Goal: Information Seeking & Learning: Learn about a topic

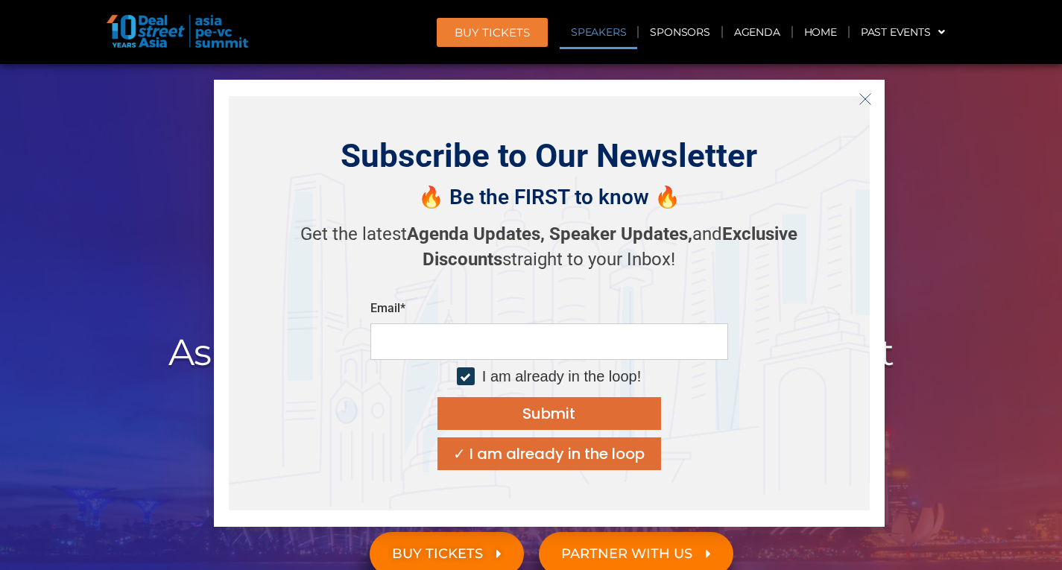
click at [634, 37] on link "Speakers" at bounding box center [599, 32] width 78 height 34
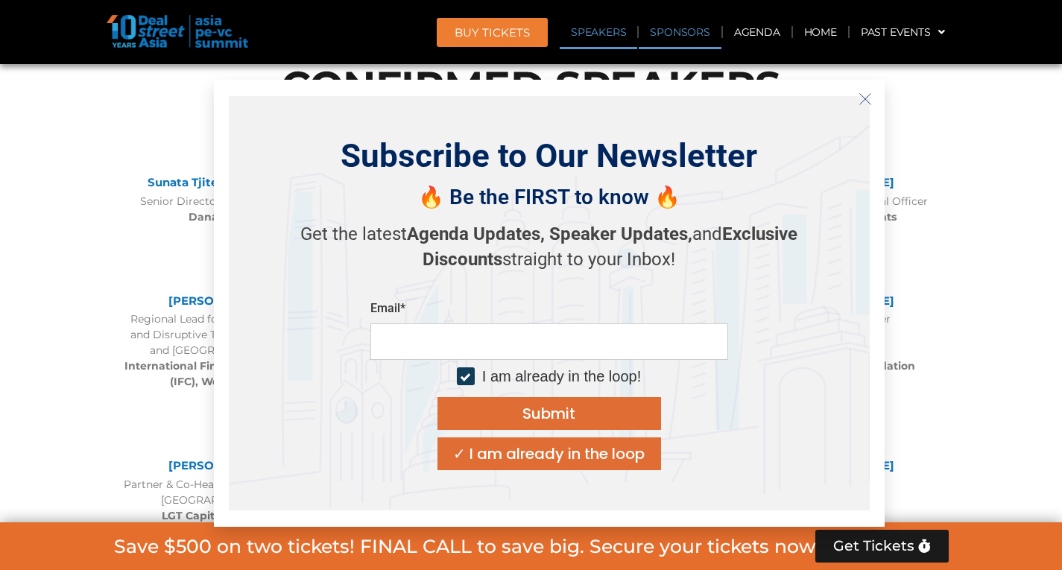
click at [677, 31] on link "Sponsors" at bounding box center [680, 32] width 82 height 34
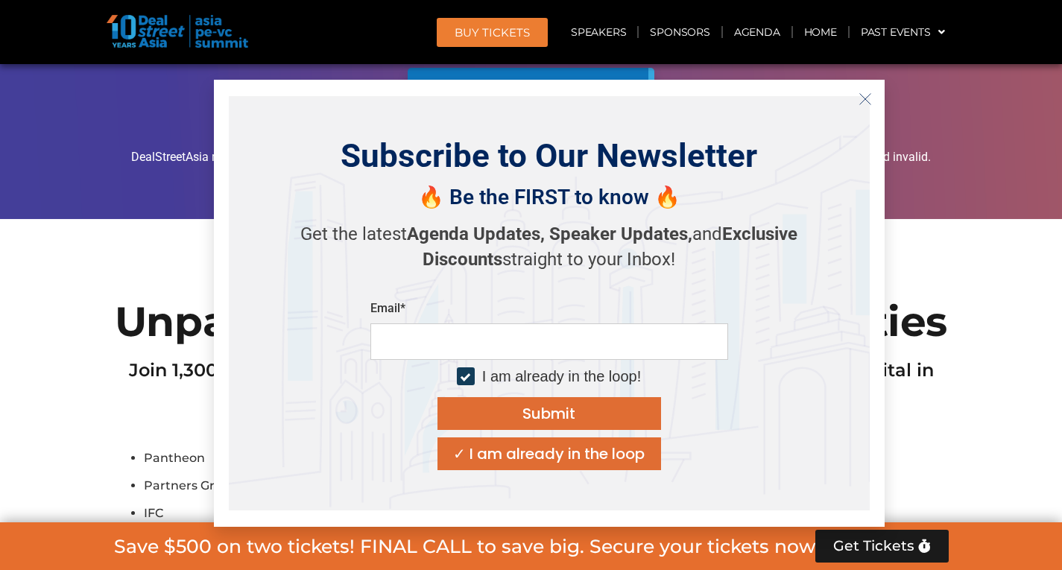
scroll to position [10502, 0]
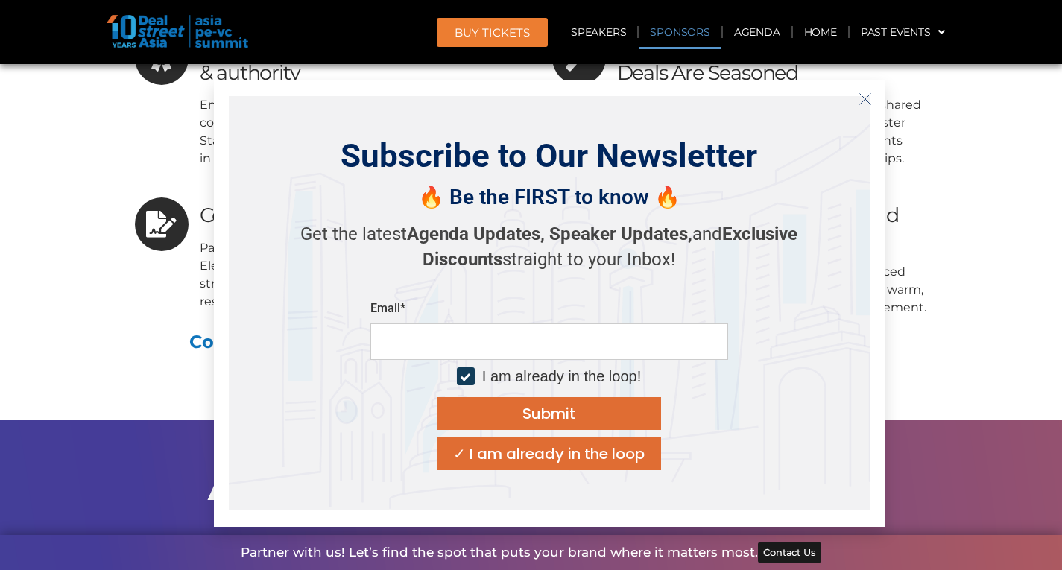
click at [857, 96] on button "Close" at bounding box center [865, 99] width 24 height 24
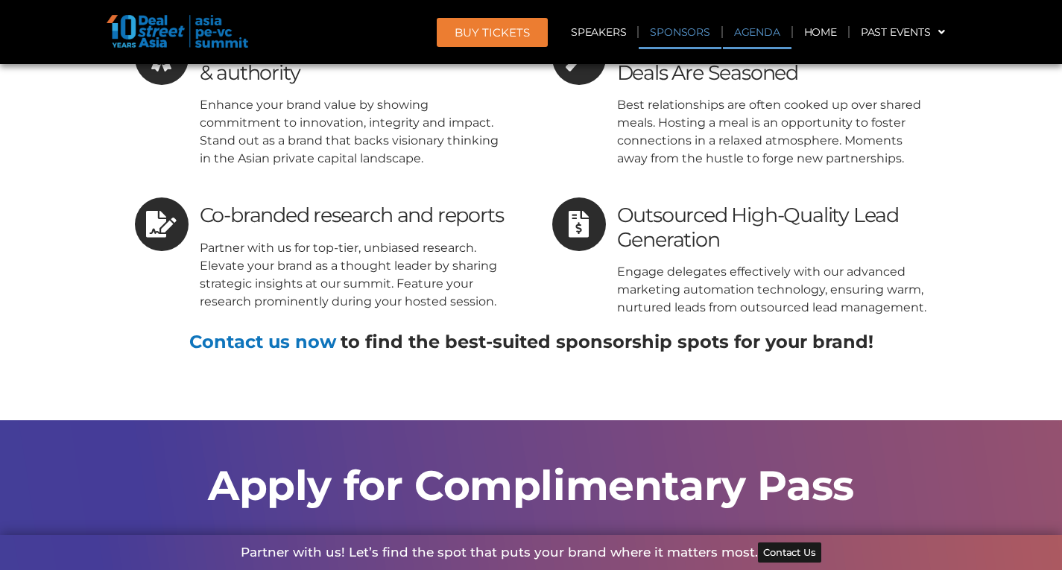
click at [761, 48] on link "Agenda" at bounding box center [757, 32] width 69 height 34
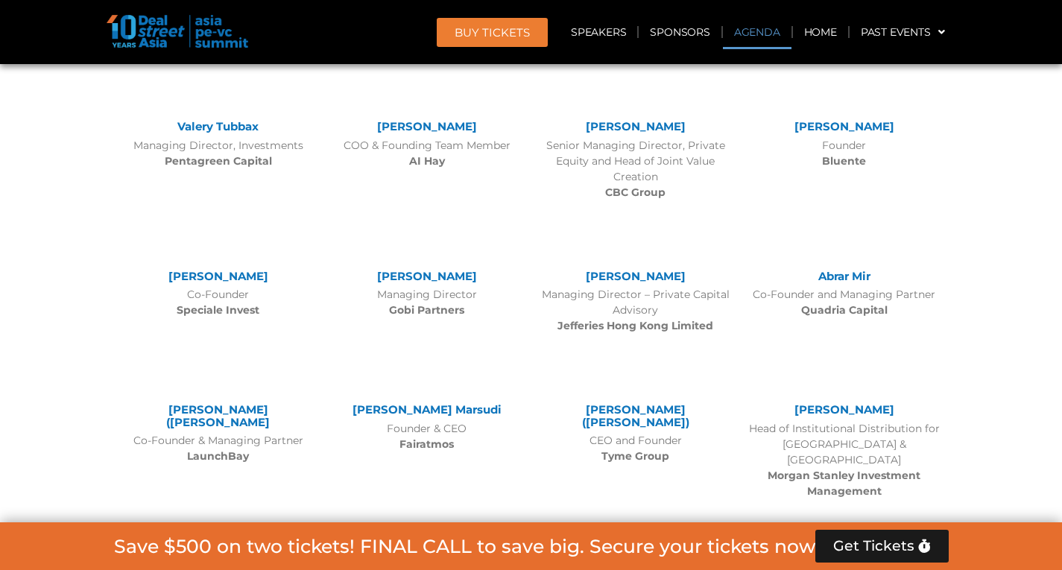
scroll to position [859, 0]
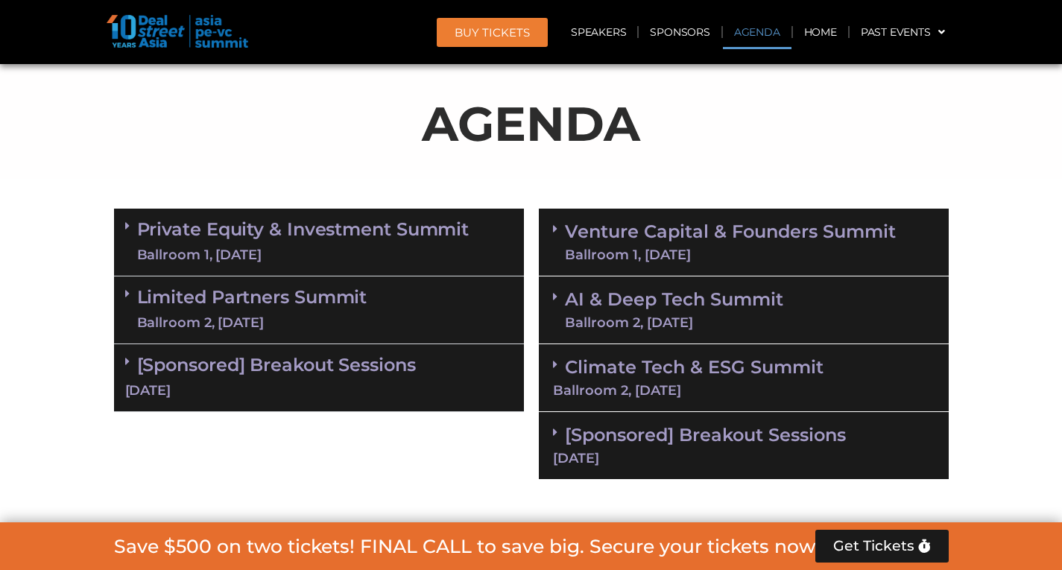
click at [118, 374] on div "[Sponsored] Breakout Sessions [DATE]" at bounding box center [319, 378] width 410 height 68
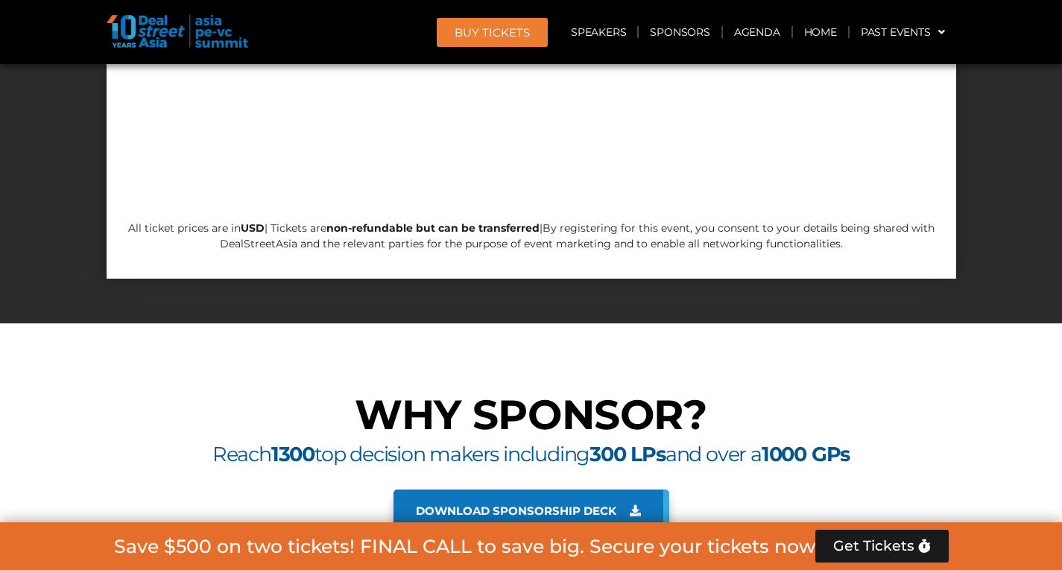
scroll to position [13040, 0]
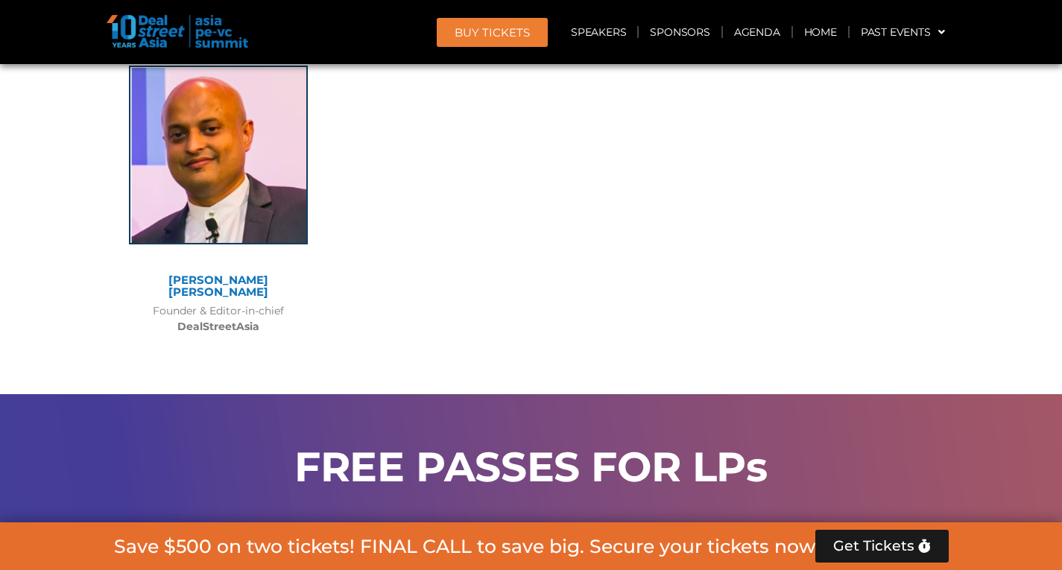
scroll to position [12381, 0]
drag, startPoint x: 682, startPoint y: 209, endPoint x: 754, endPoint y: 218, distance: 72.9
click at [754, 446] on h2 "FREE PASSES FOR LPs" at bounding box center [531, 466] width 820 height 41
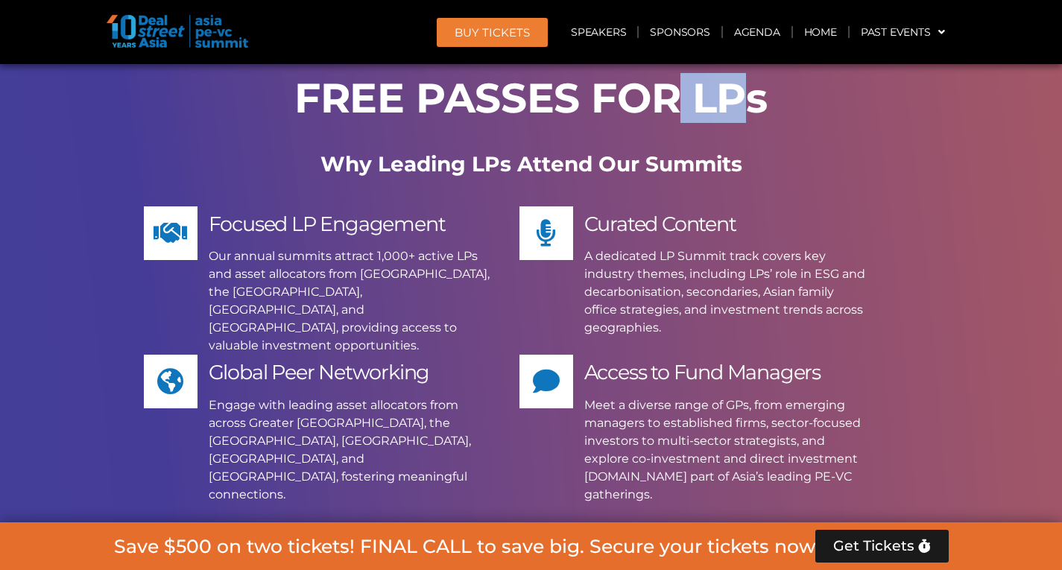
scroll to position [12751, 0]
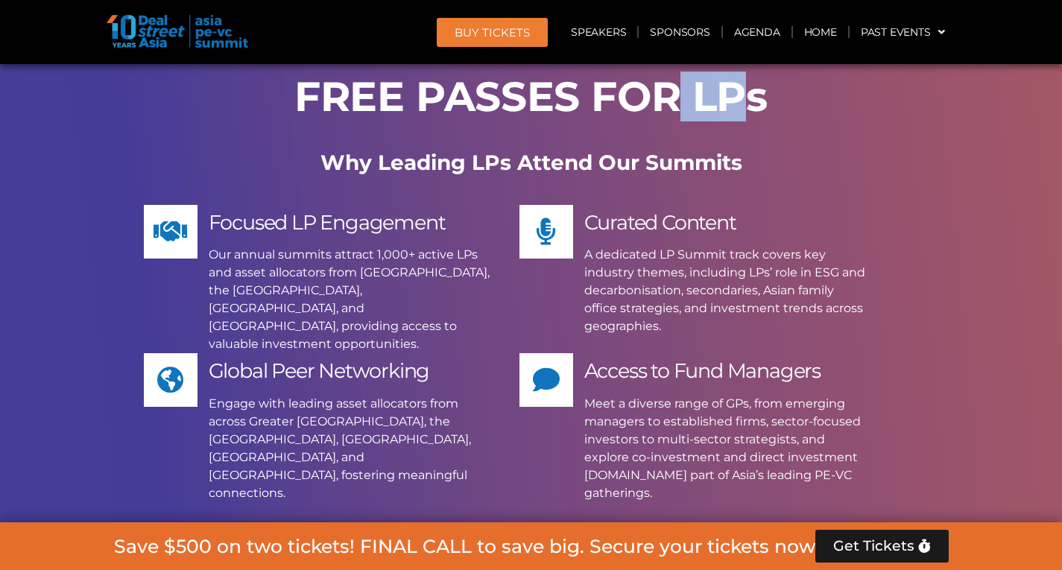
click at [587, 555] on span "Apply Now" at bounding box center [528, 565] width 166 height 21
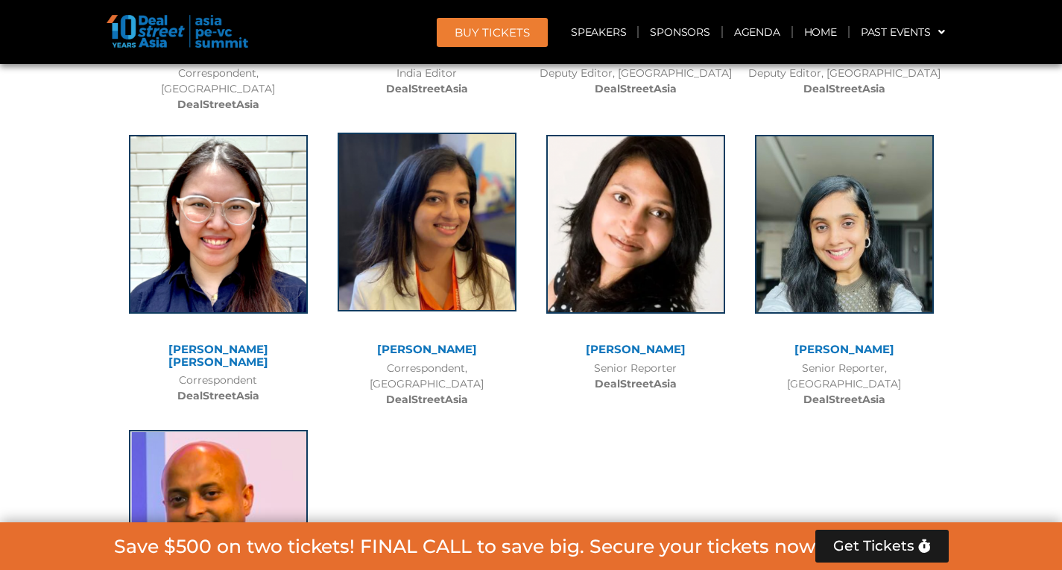
scroll to position [12677, 0]
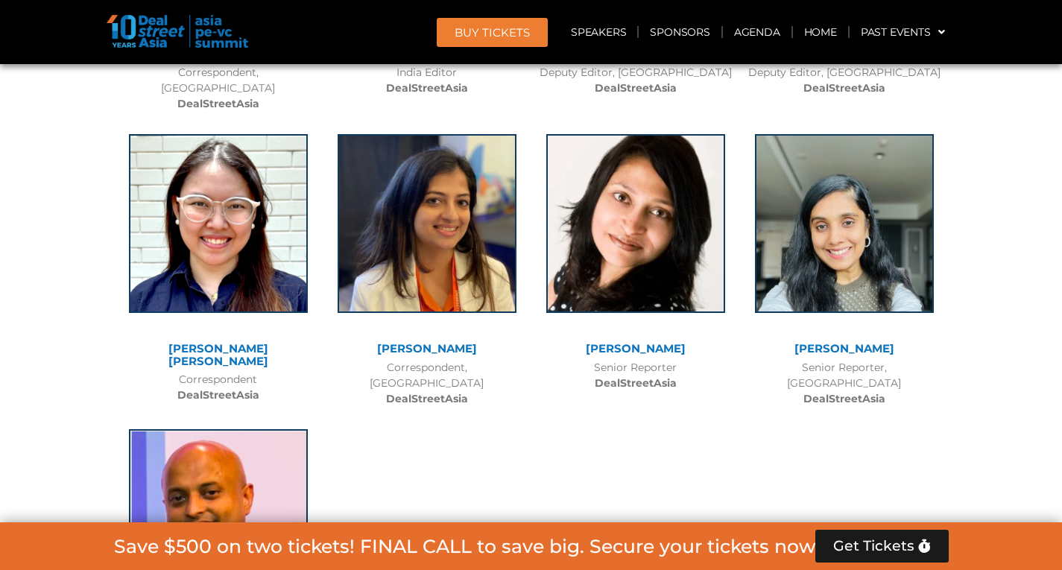
click at [874, 531] on link "Get Tickets" at bounding box center [881, 546] width 133 height 33
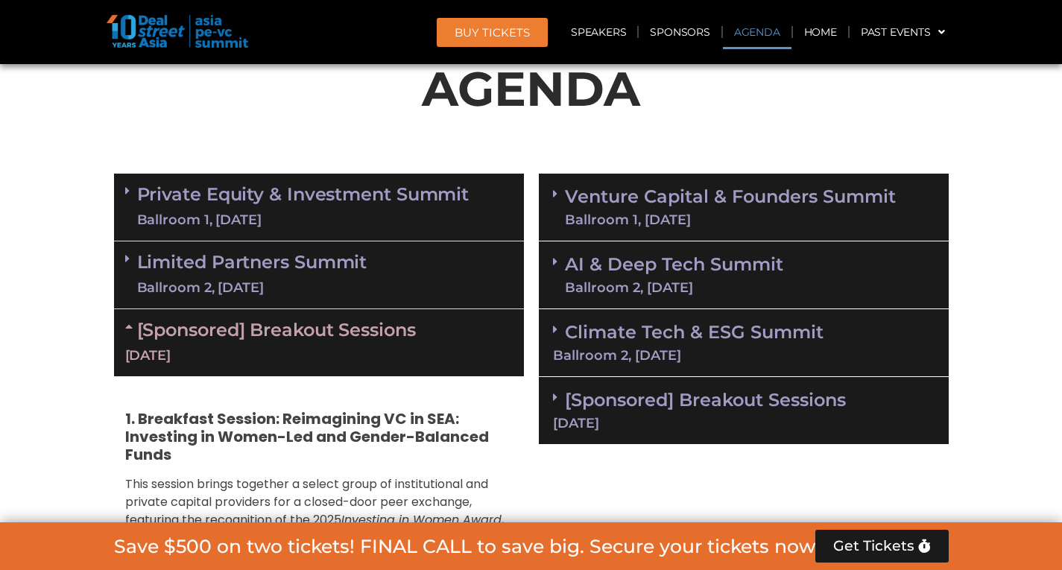
scroll to position [893, 0]
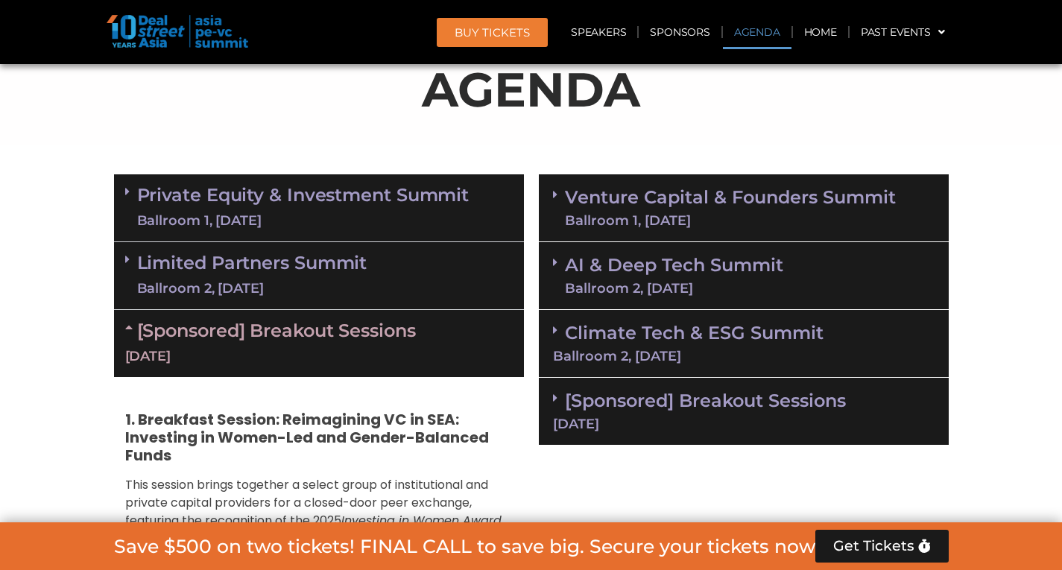
click at [130, 192] on span at bounding box center [131, 192] width 12 height 13
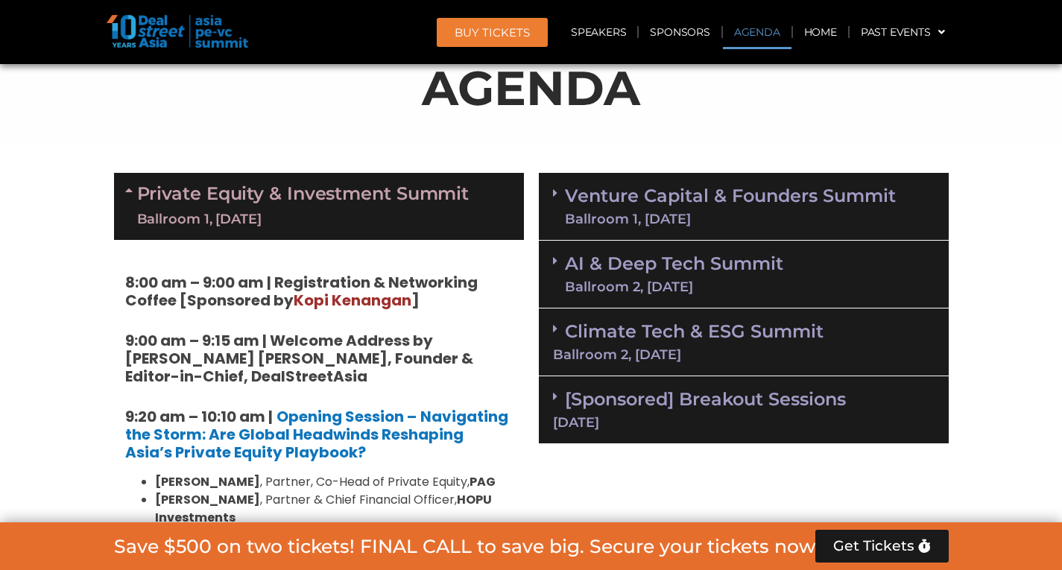
scroll to position [894, 0]
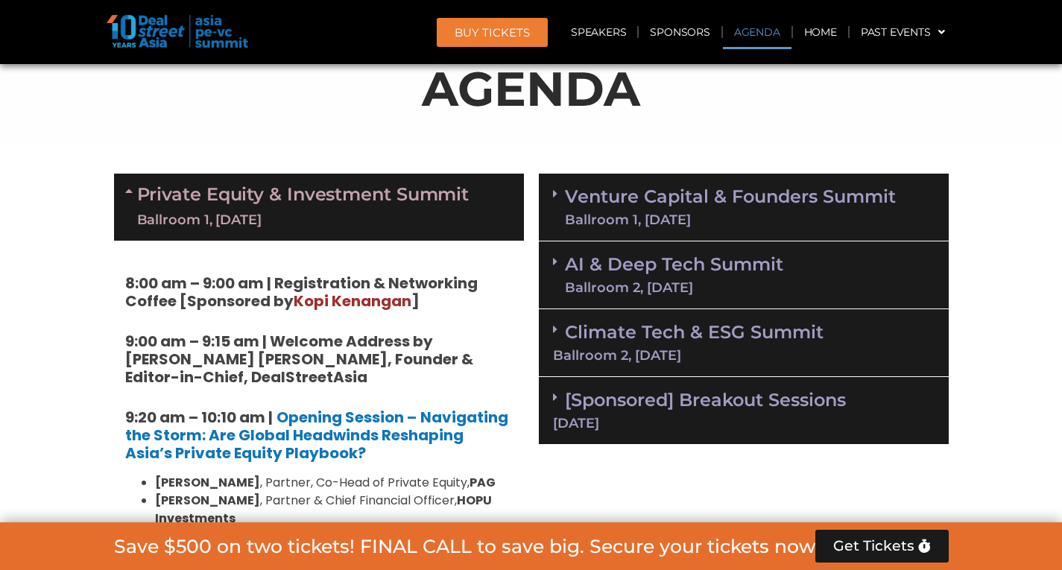
click at [133, 185] on icon at bounding box center [131, 191] width 12 height 12
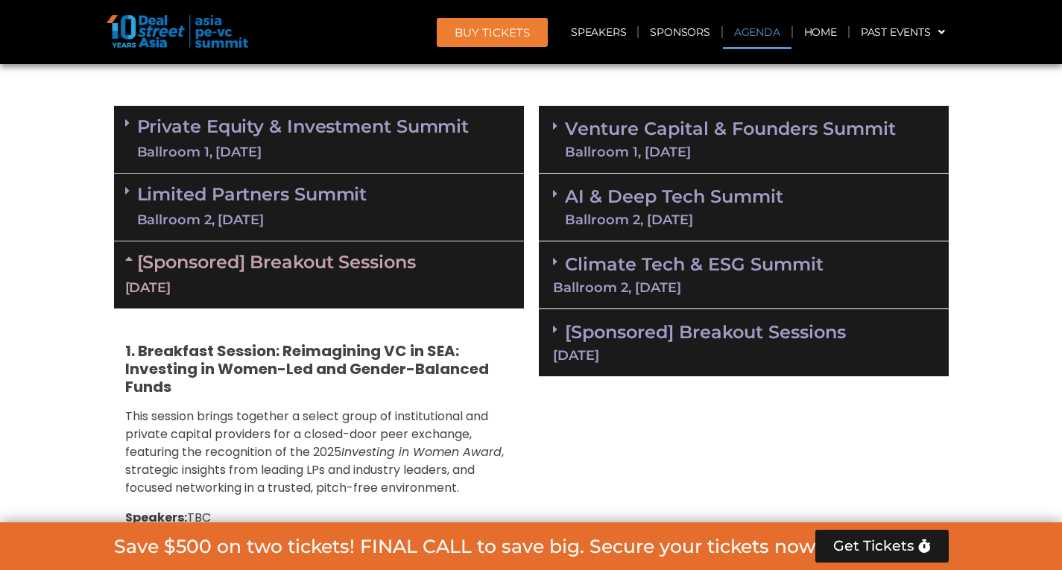
scroll to position [962, 0]
click at [136, 119] on span at bounding box center [131, 123] width 12 height 13
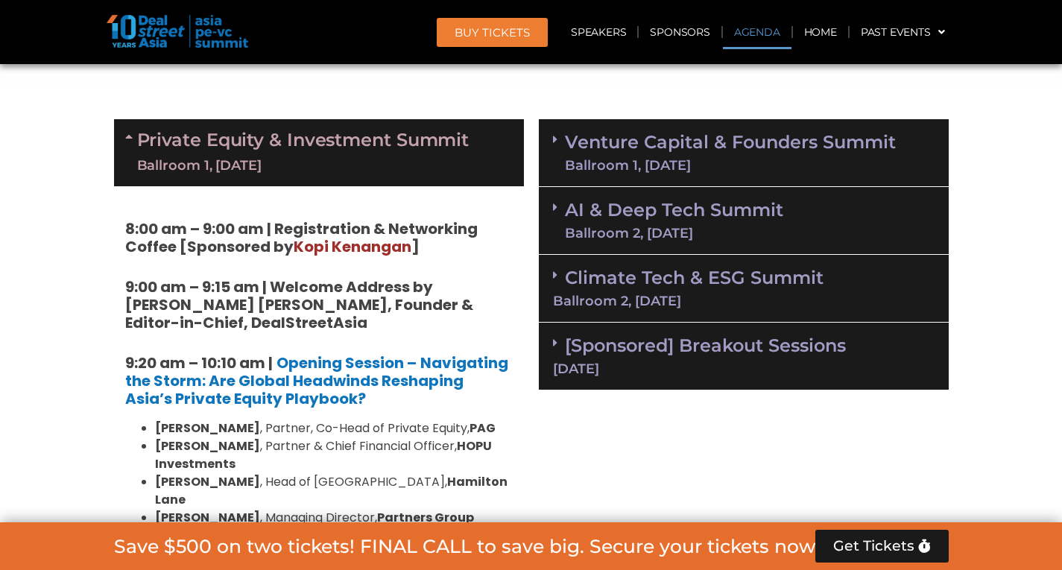
scroll to position [945, 0]
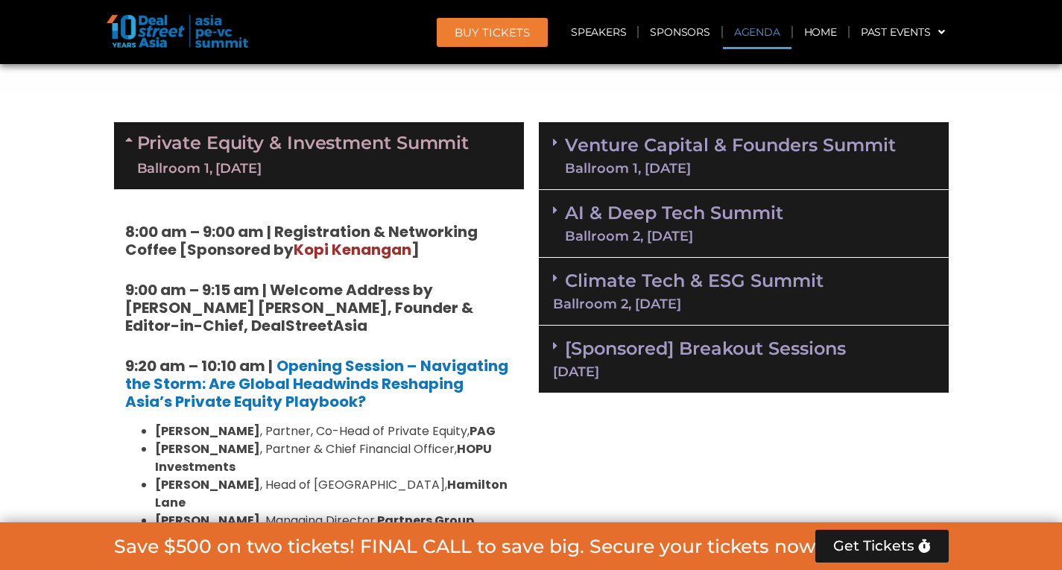
click at [119, 136] on div "Private Equity & Investment Summit Ballroom 1, [DATE]" at bounding box center [319, 155] width 410 height 67
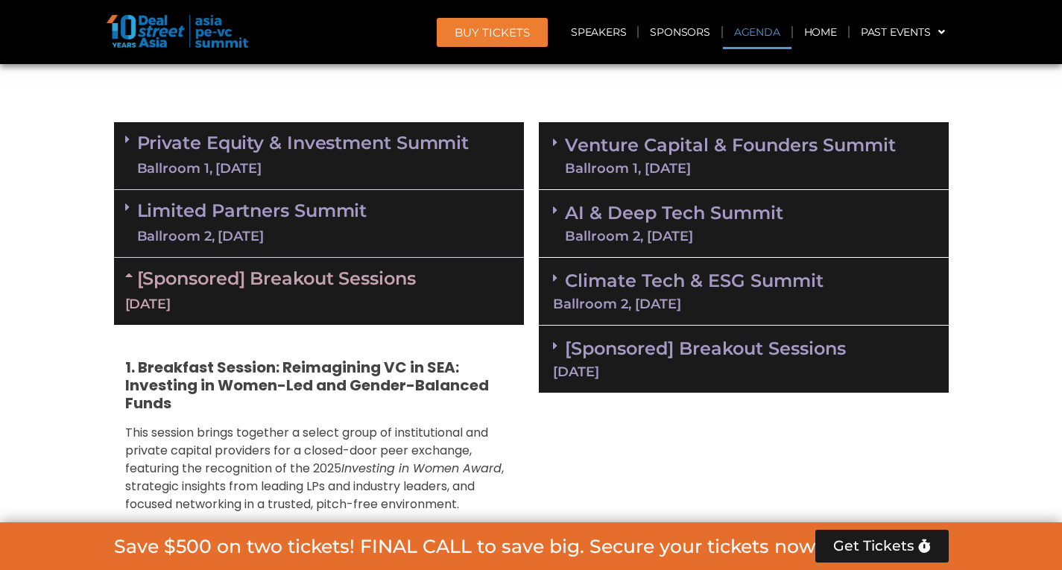
click at [121, 201] on div "Limited Partners [GEOGRAPHIC_DATA] 2, [DATE]" at bounding box center [319, 224] width 410 height 68
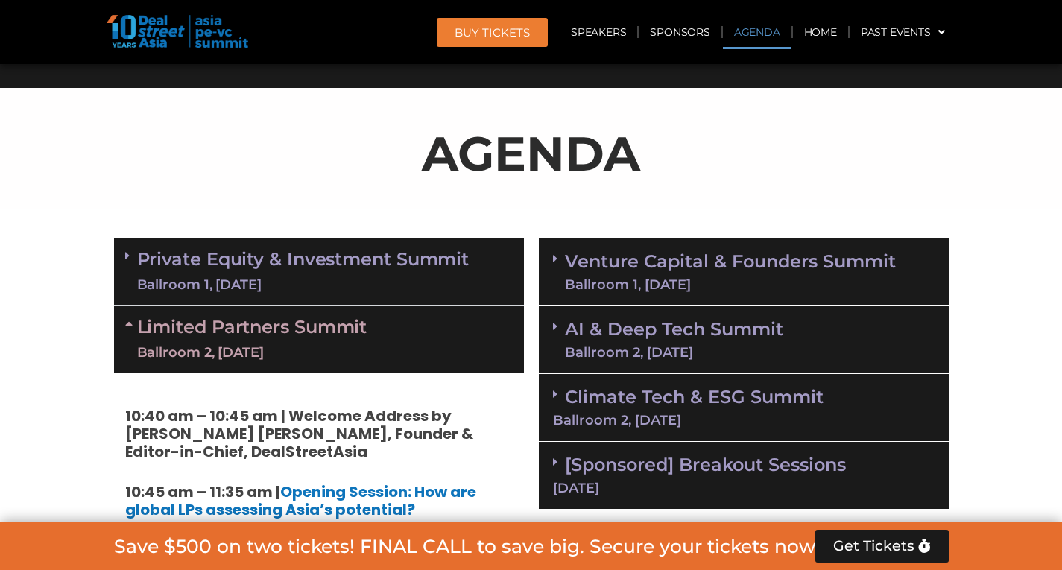
scroll to position [830, 0]
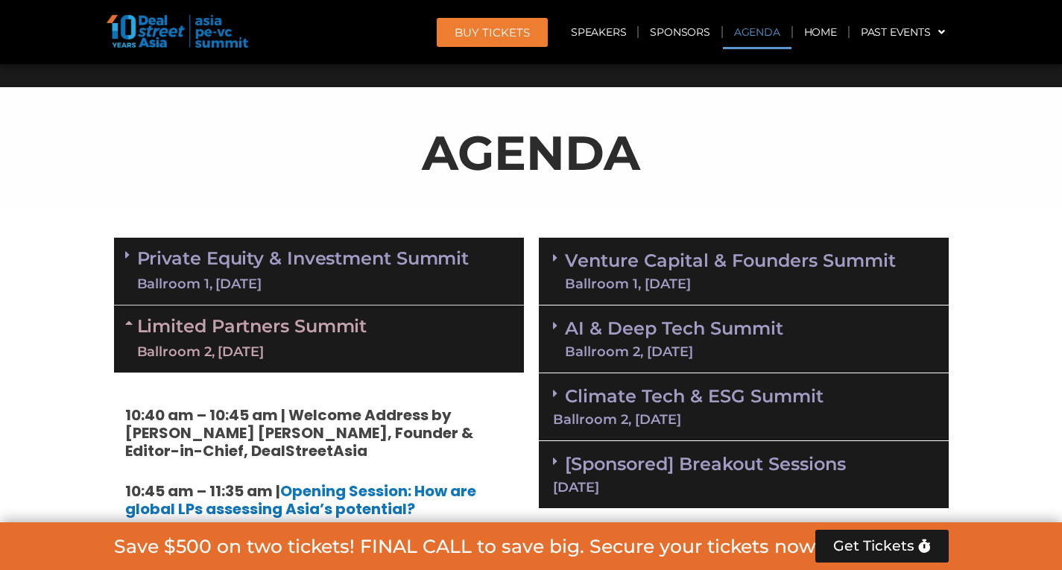
click at [315, 278] on div "Ballroom 1, [DATE]" at bounding box center [303, 284] width 332 height 19
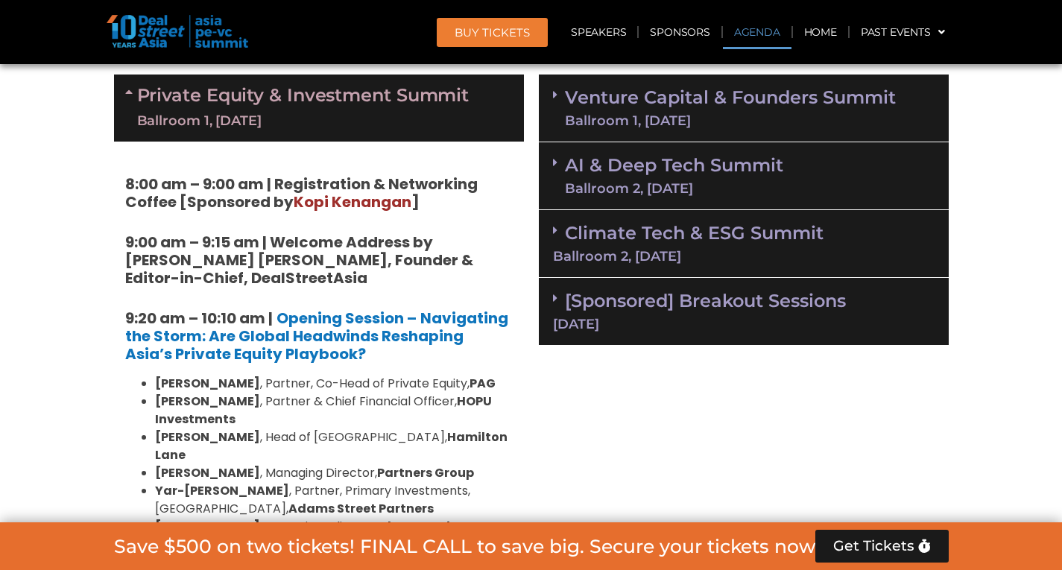
scroll to position [994, 0]
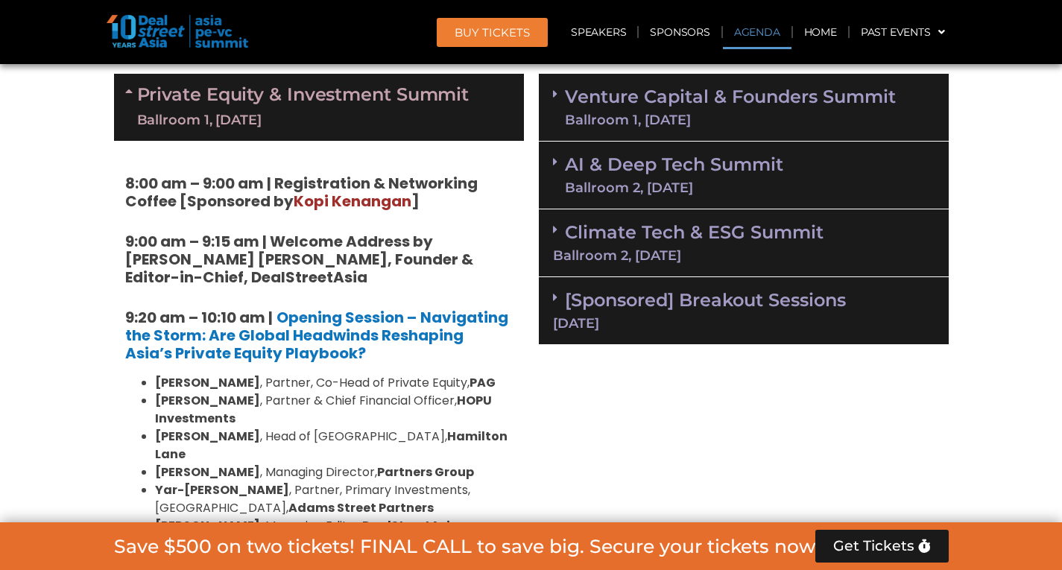
click at [261, 90] on link "Private Equity & Investment Summit Ballroom 1, [DATE]" at bounding box center [303, 107] width 332 height 45
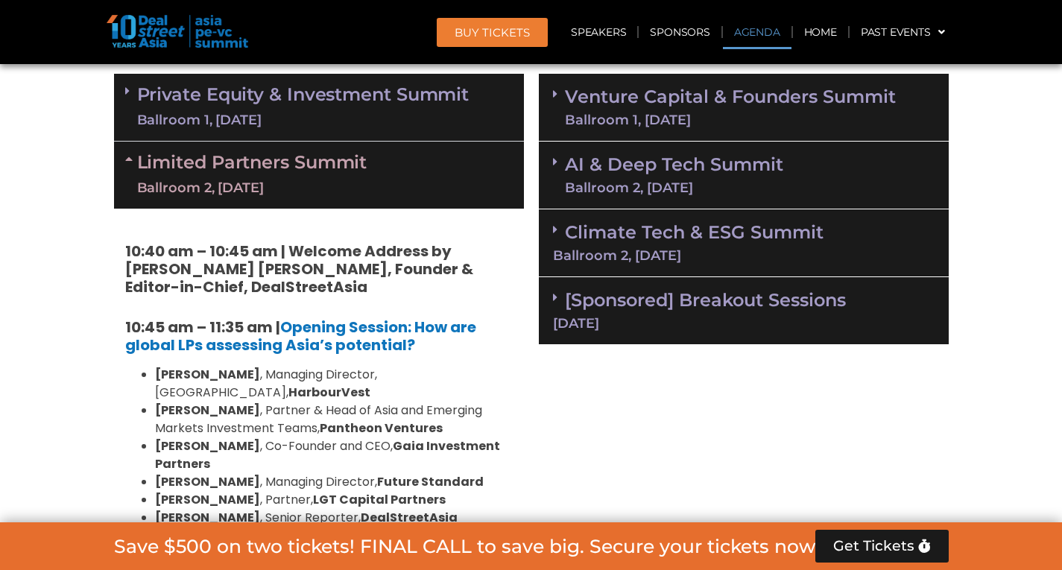
click at [250, 168] on link "Limited Partners [GEOGRAPHIC_DATA] 2, [DATE]" at bounding box center [252, 175] width 230 height 45
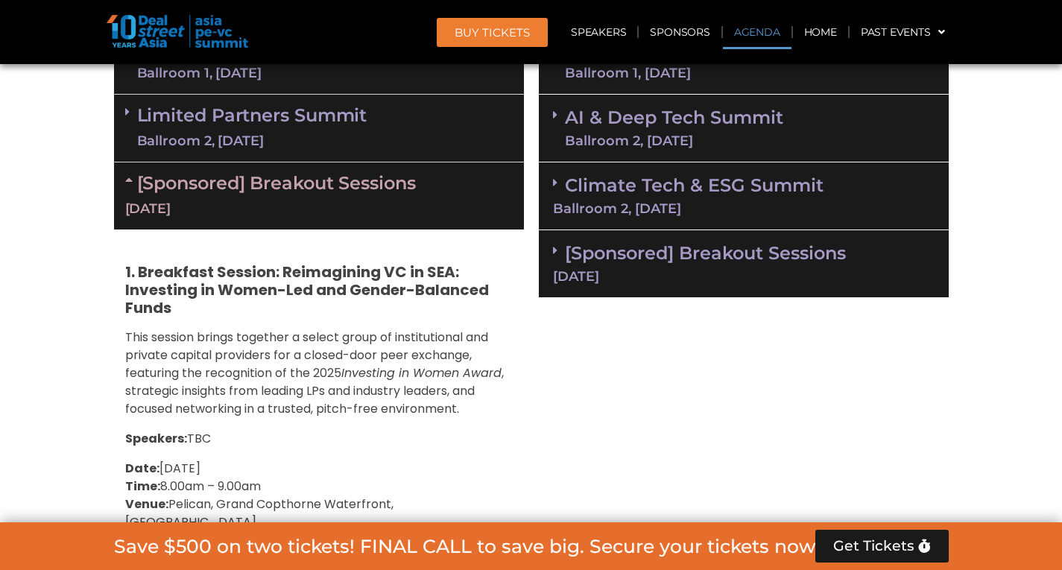
scroll to position [1048, 0]
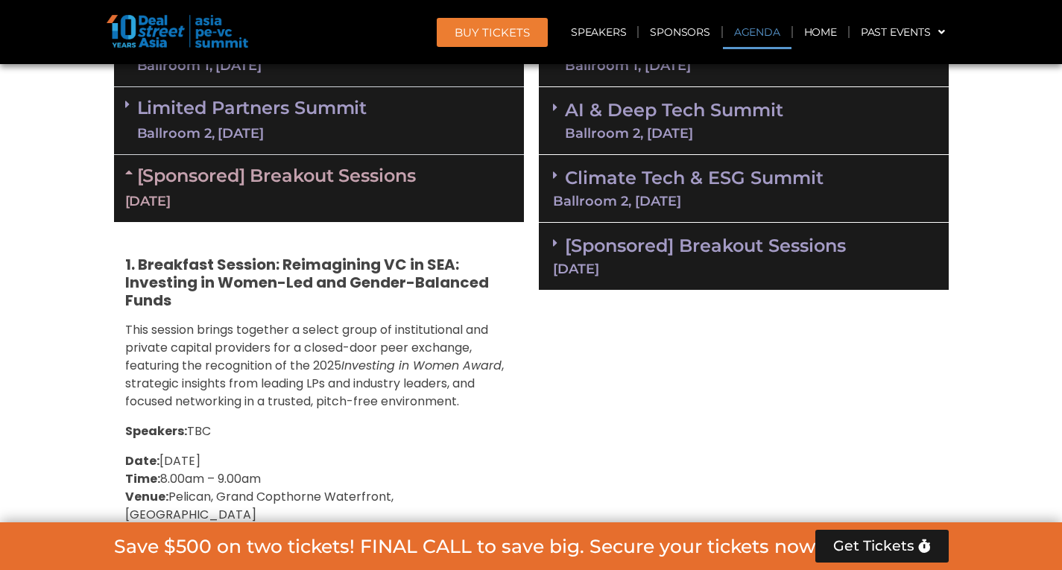
click at [250, 168] on link "[Sponsored] Breakout Sessions [DATE]" at bounding box center [319, 188] width 388 height 46
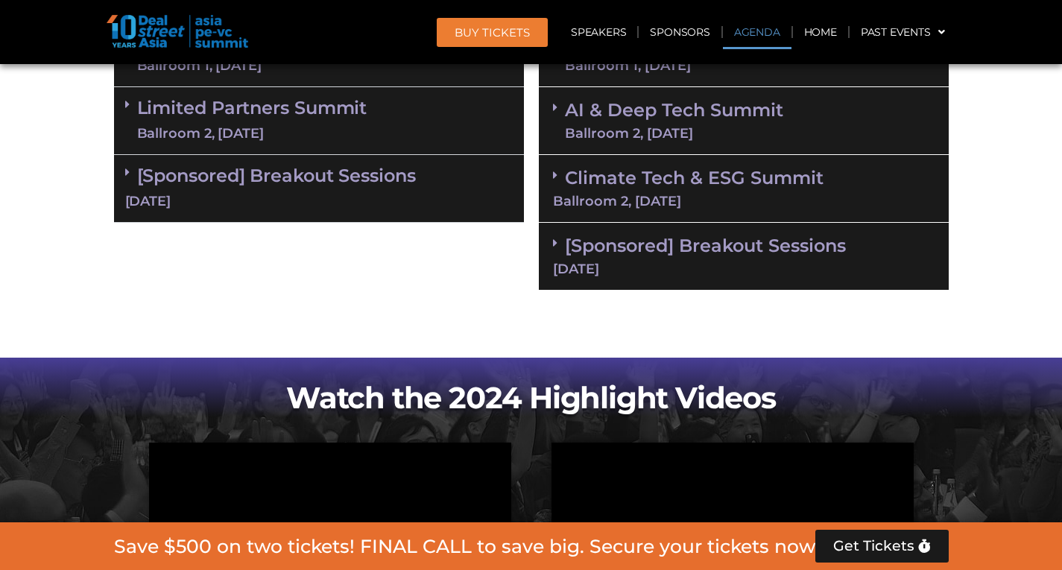
click at [250, 168] on link "[Sponsored] Breakout Sessions [DATE]" at bounding box center [319, 188] width 388 height 46
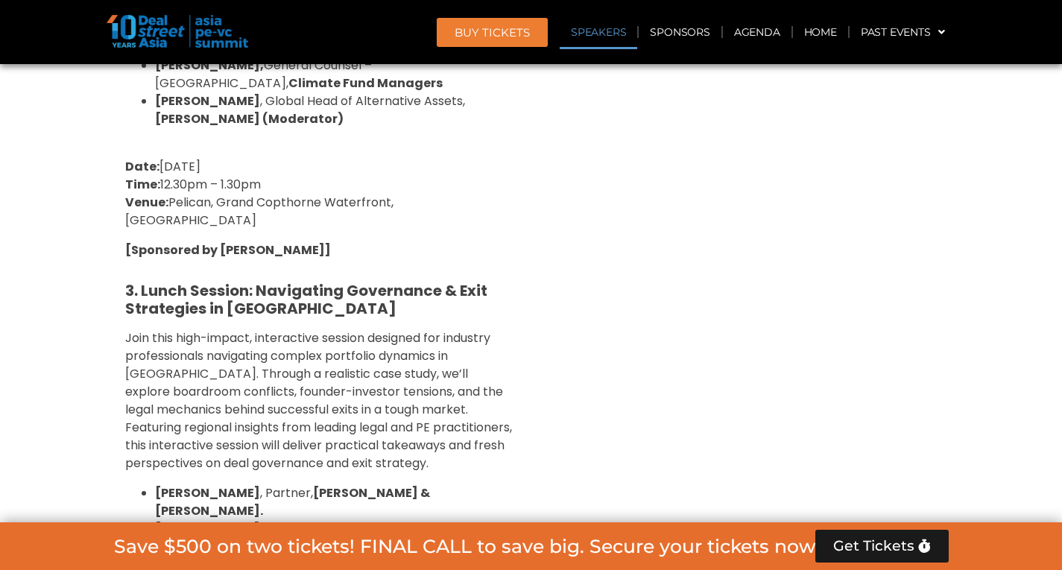
scroll to position [1854, 0]
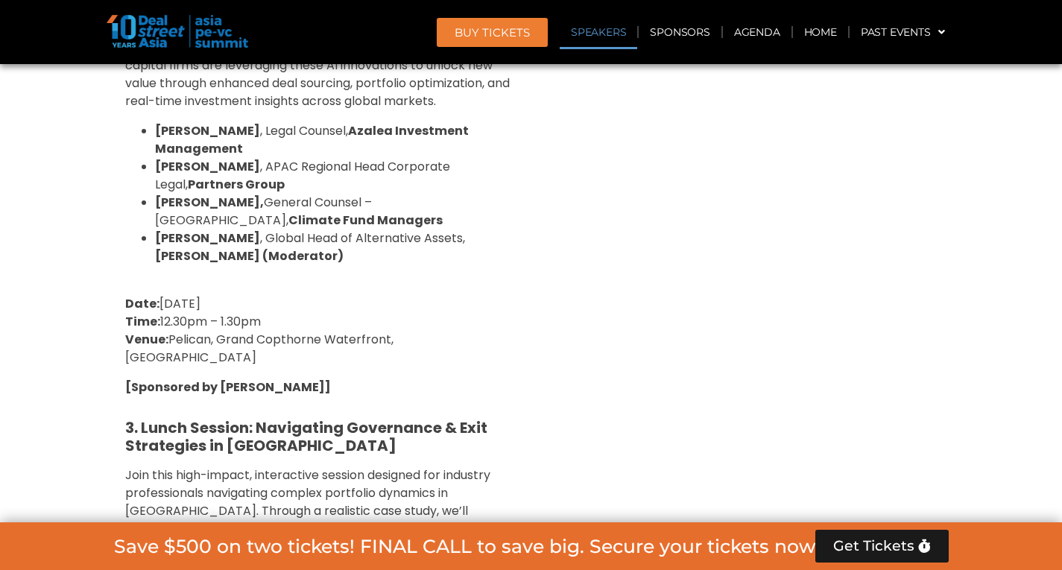
click at [243, 272] on div "1. Breakfast Session: Reimagining VC in SEA: Investing in Women-Led and Gender-…" at bounding box center [319, 246] width 410 height 1384
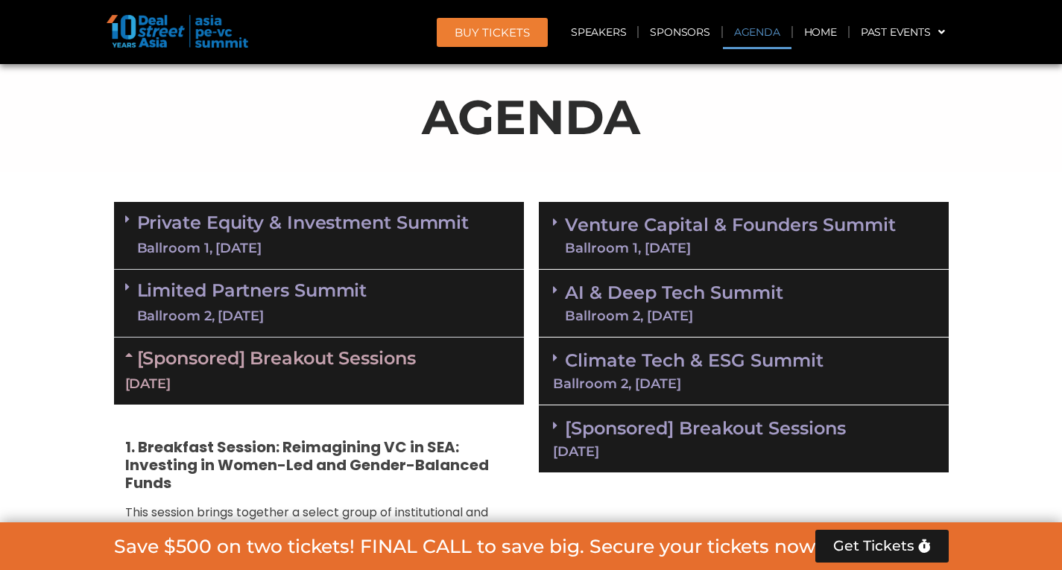
scroll to position [865, 0]
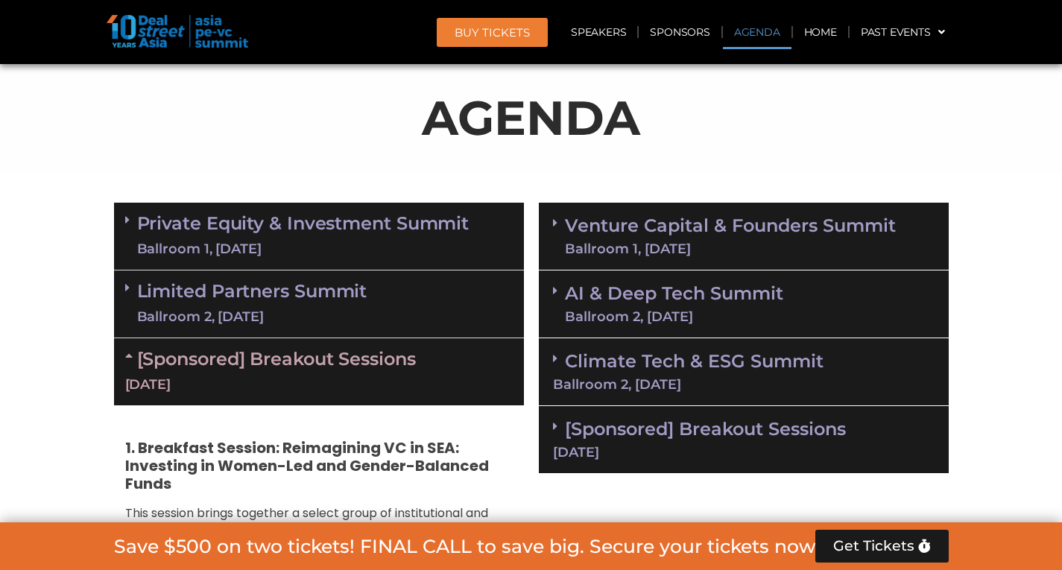
click at [130, 356] on icon at bounding box center [131, 356] width 12 height 12
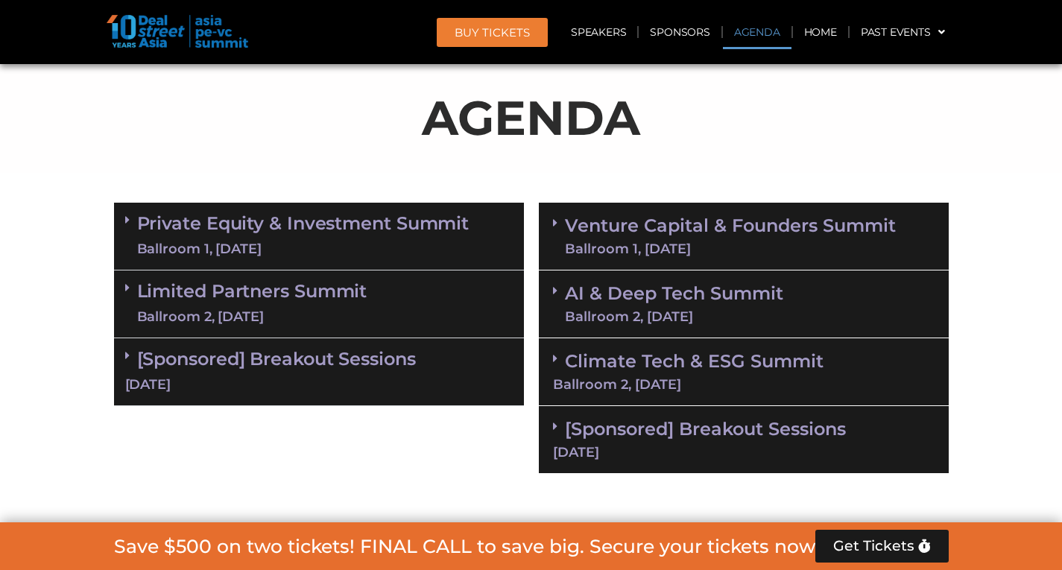
click at [130, 356] on span at bounding box center [131, 356] width 12 height 13
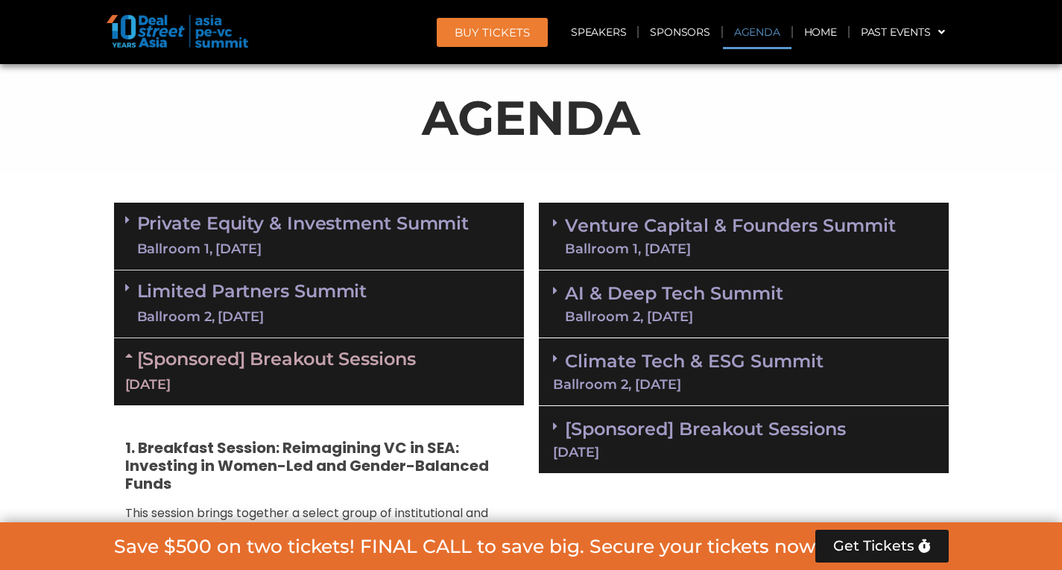
click at [130, 356] on icon at bounding box center [131, 356] width 12 height 12
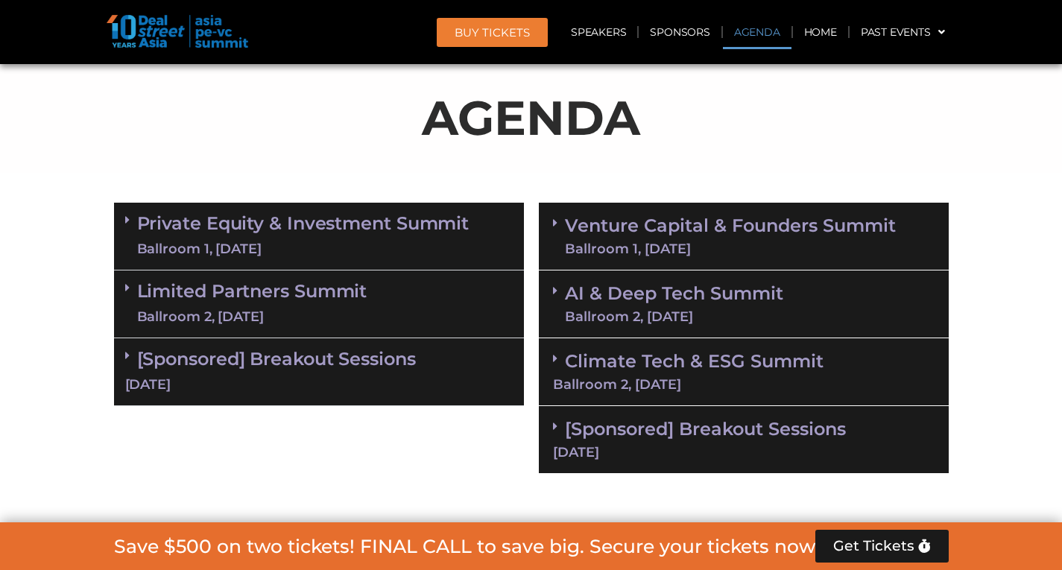
click at [367, 323] on div "Ballroom 2, [DATE]" at bounding box center [252, 317] width 230 height 19
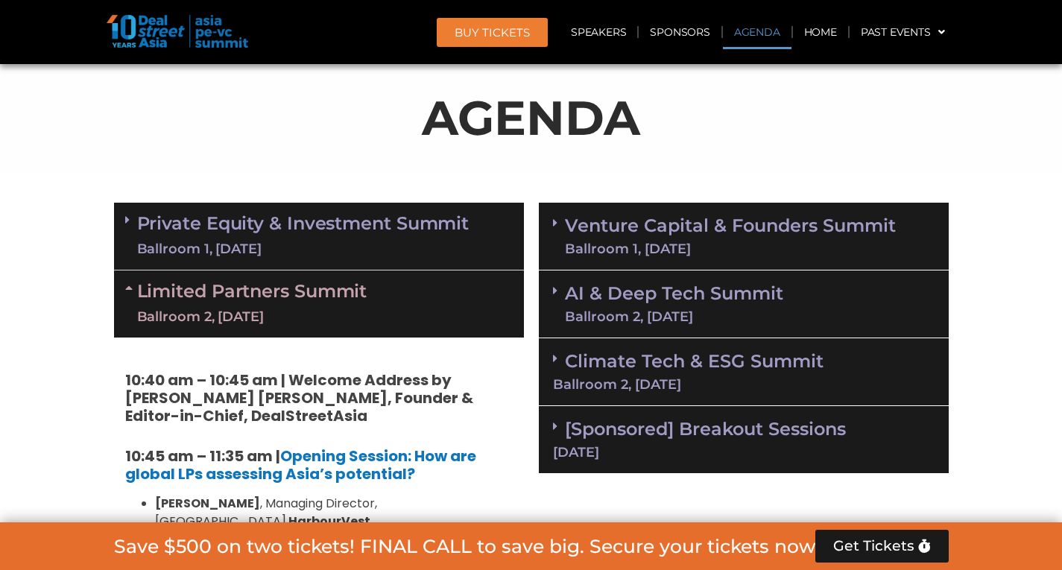
click at [121, 300] on div "Limited Partners [GEOGRAPHIC_DATA] 2, [DATE]" at bounding box center [319, 304] width 410 height 67
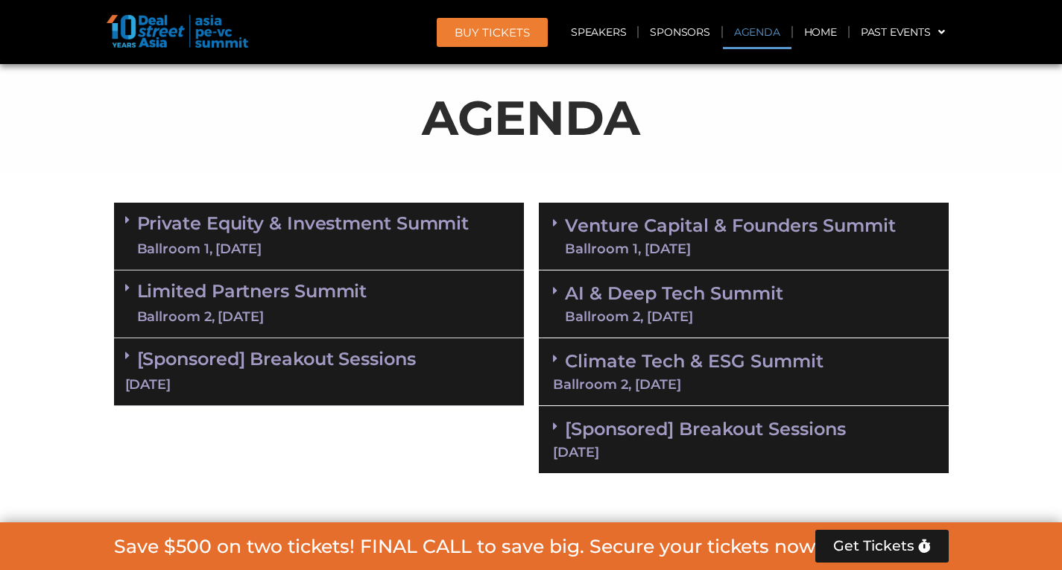
click at [126, 352] on icon at bounding box center [127, 356] width 4 height 12
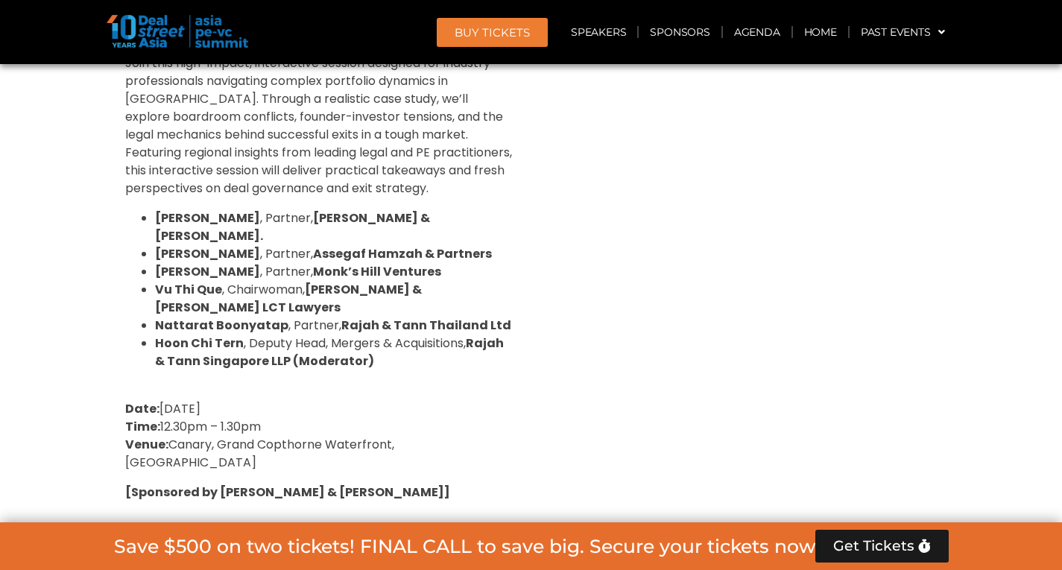
scroll to position [2130, 0]
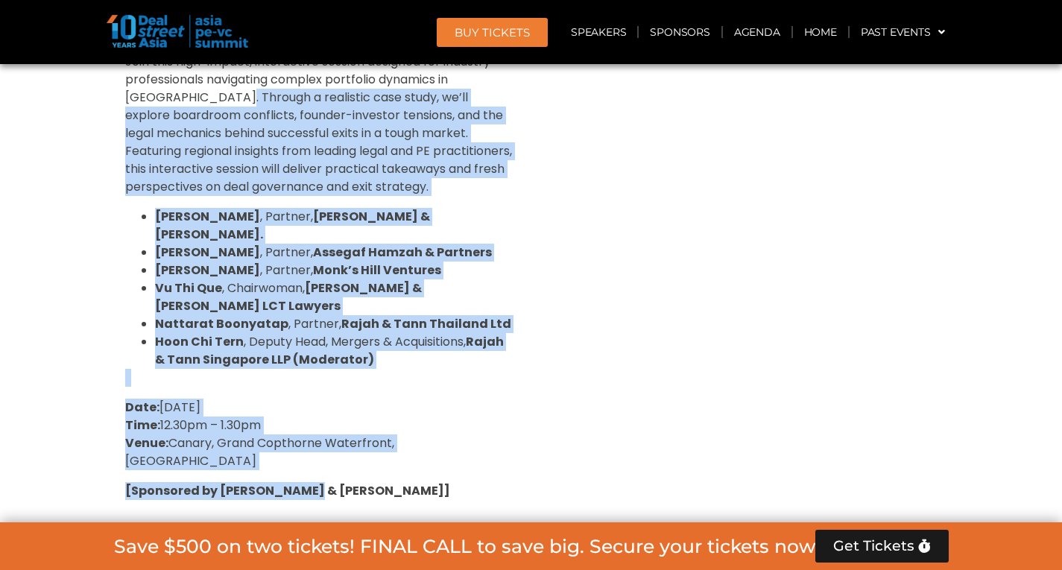
drag, startPoint x: 318, startPoint y: 437, endPoint x: 198, endPoint y: 95, distance: 361.9
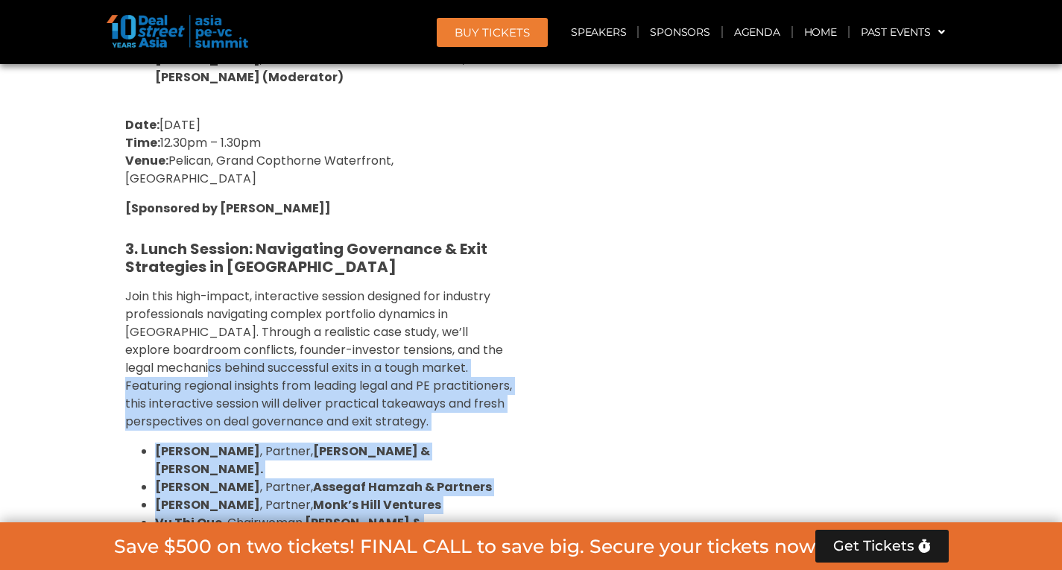
scroll to position [1893, 0]
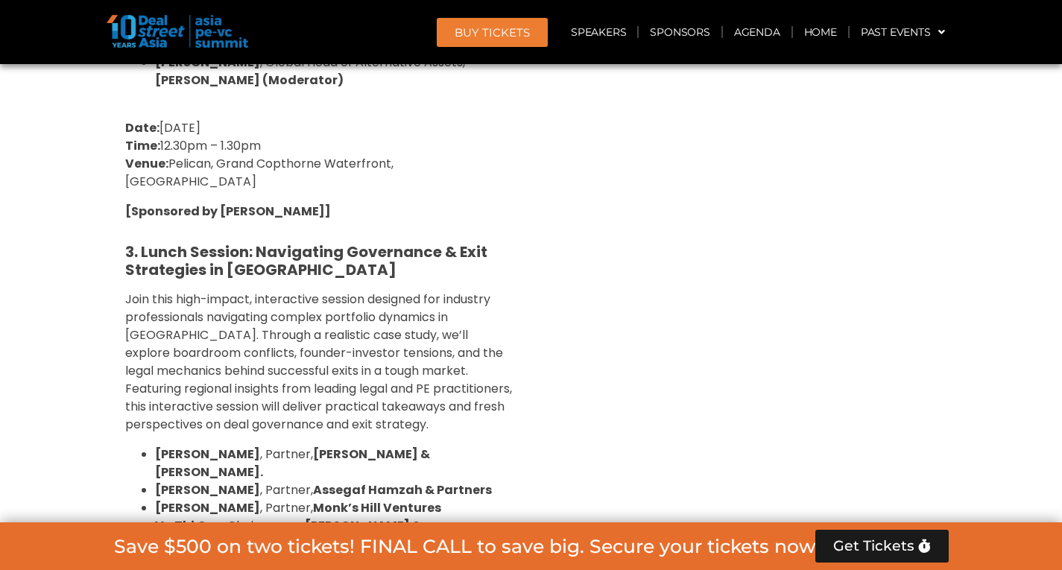
drag, startPoint x: 672, startPoint y: 8, endPoint x: 668, endPoint y: 83, distance: 75.4
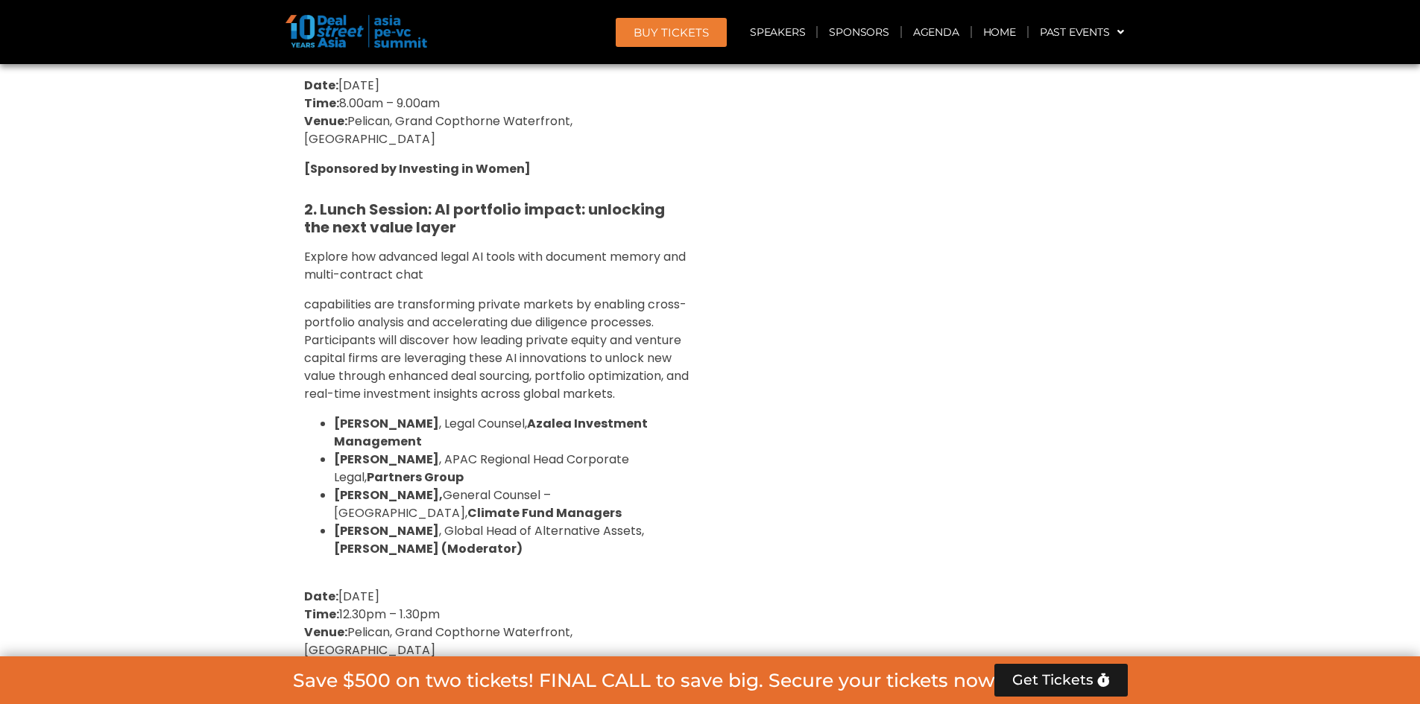
scroll to position [1423, 0]
drag, startPoint x: 301, startPoint y: 192, endPoint x: 370, endPoint y: 246, distance: 87.7
click at [338, 210] on div "1. Breakfast Session: Reimagining VC in SEA: Investing in Women-Led and Gender-…" at bounding box center [498, 539] width 410 height 1384
click at [372, 250] on span "Explore how advanced legal AI tools with document memory and multi-contract chat" at bounding box center [495, 266] width 382 height 35
click at [296, 183] on div "1. Breakfast Session: Reimagining VC in SEA: Investing in Women-Led and Gender-…" at bounding box center [498, 539] width 410 height 1384
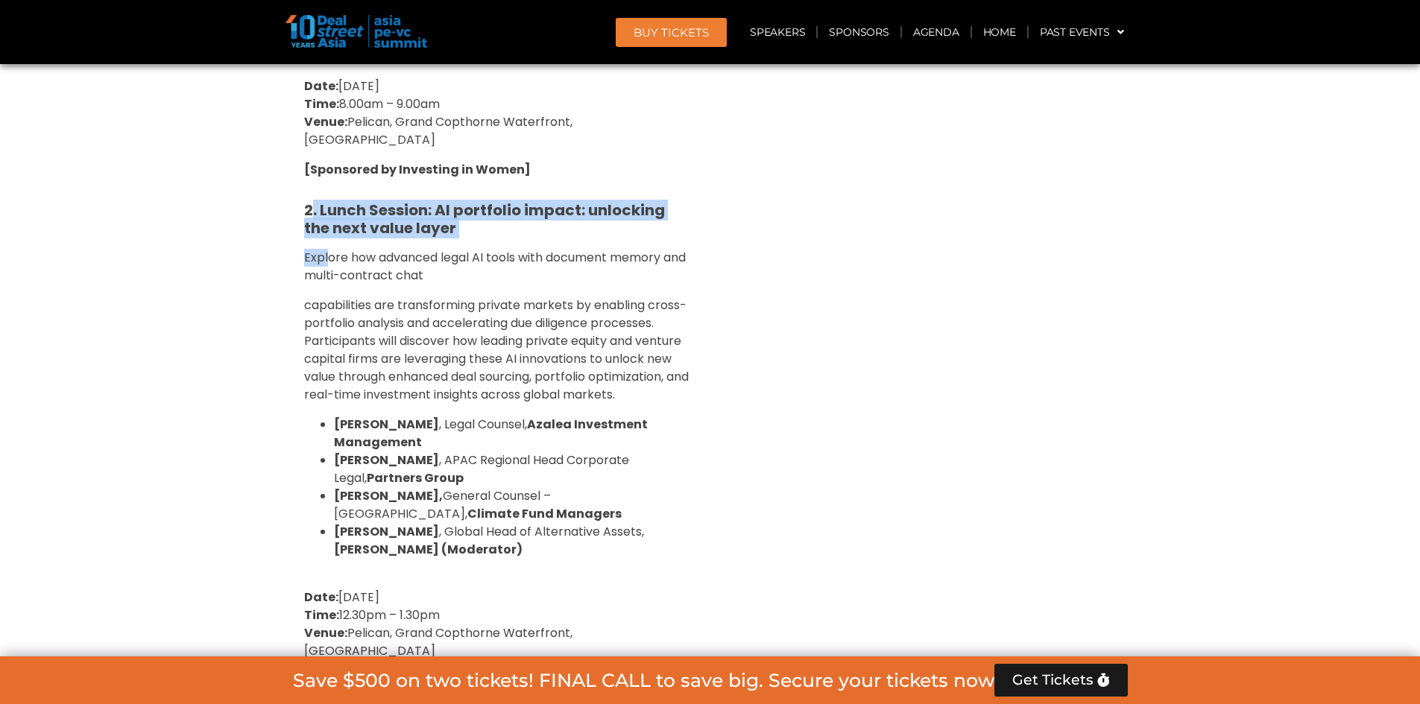
drag, startPoint x: 311, startPoint y: 193, endPoint x: 323, endPoint y: 236, distance: 44.8
click at [326, 244] on div "1. Breakfast Session: Reimagining VC in SEA: Investing in Women-Led and Gender-…" at bounding box center [498, 539] width 410 height 1384
click at [309, 200] on strong "2. Lunch Session: AI portfolio impact: unlocking the next value layer" at bounding box center [484, 219] width 361 height 39
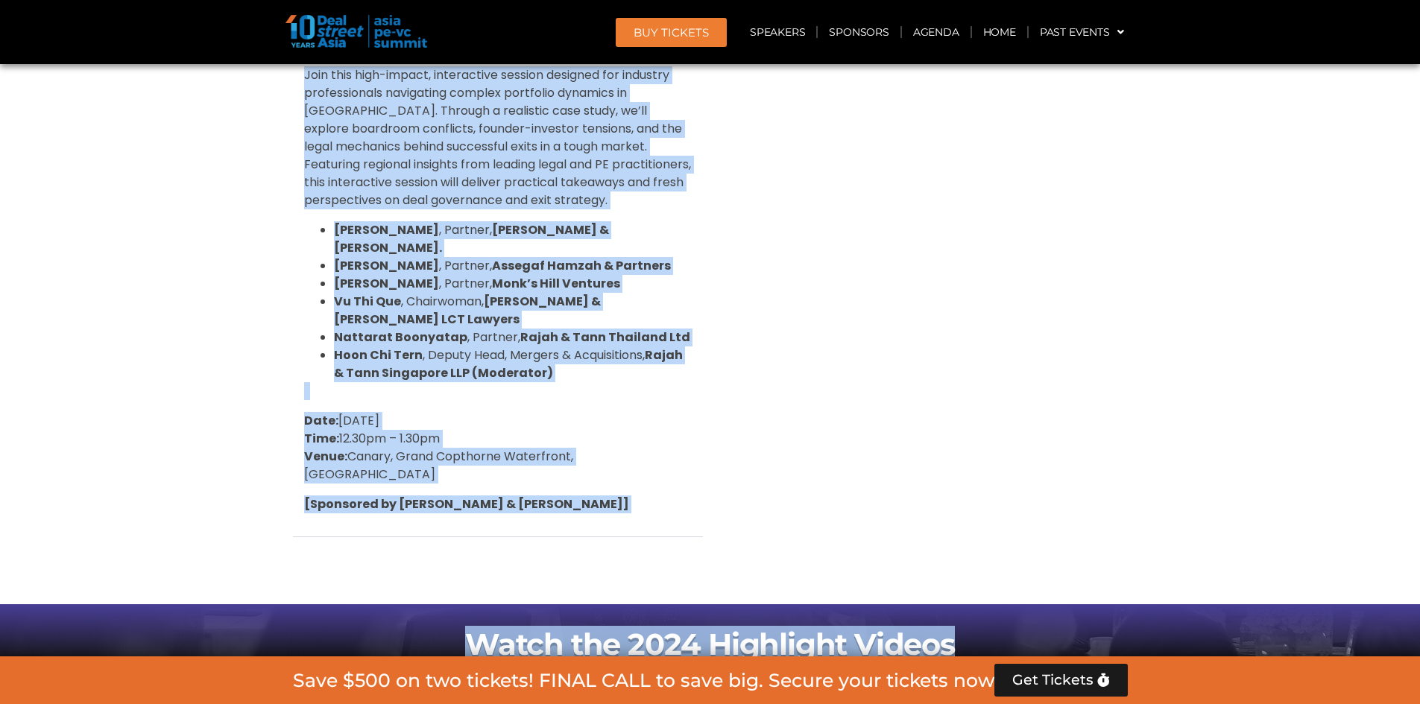
scroll to position [2188, 0]
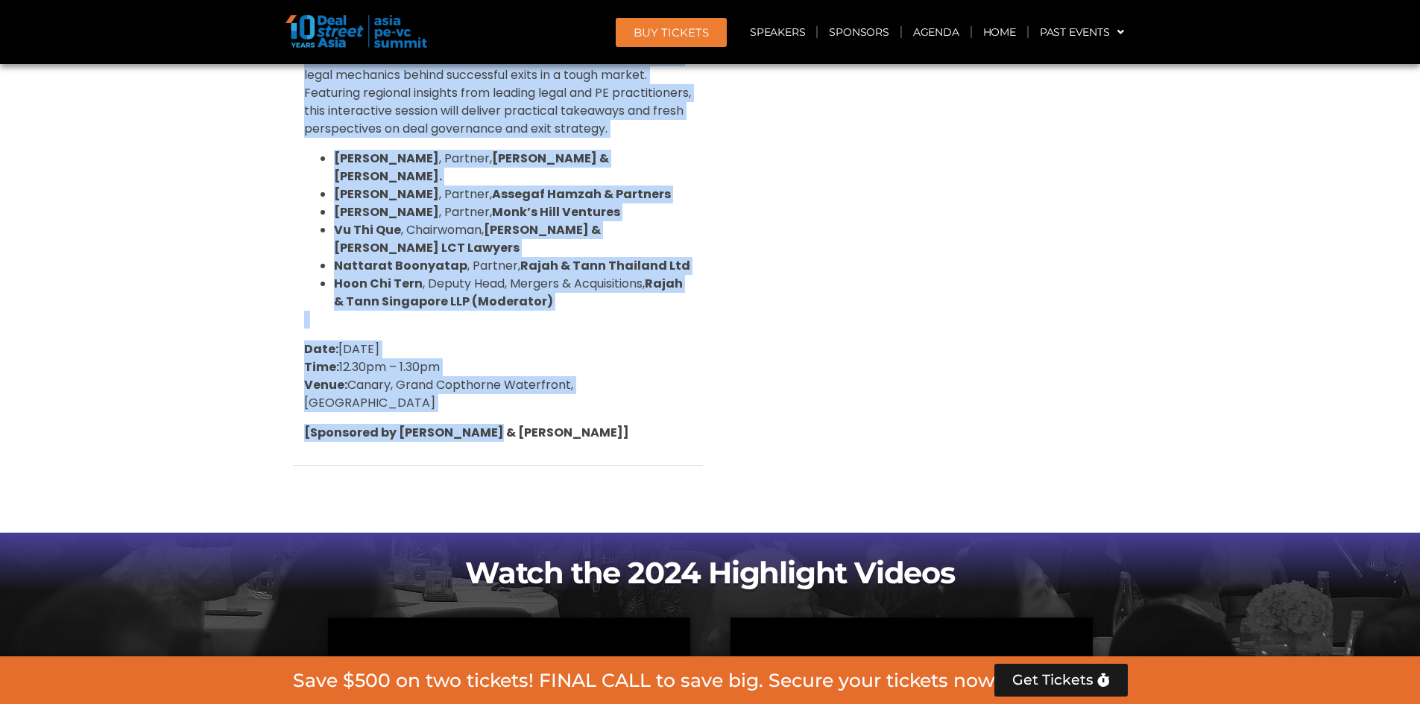
drag, startPoint x: 307, startPoint y: 195, endPoint x: 582, endPoint y: 368, distance: 325.3
copy div "3. Lorem Ipsumdo: SI ametconse adipis: elitseddo eiu temp incid utlab Etdolor m…"
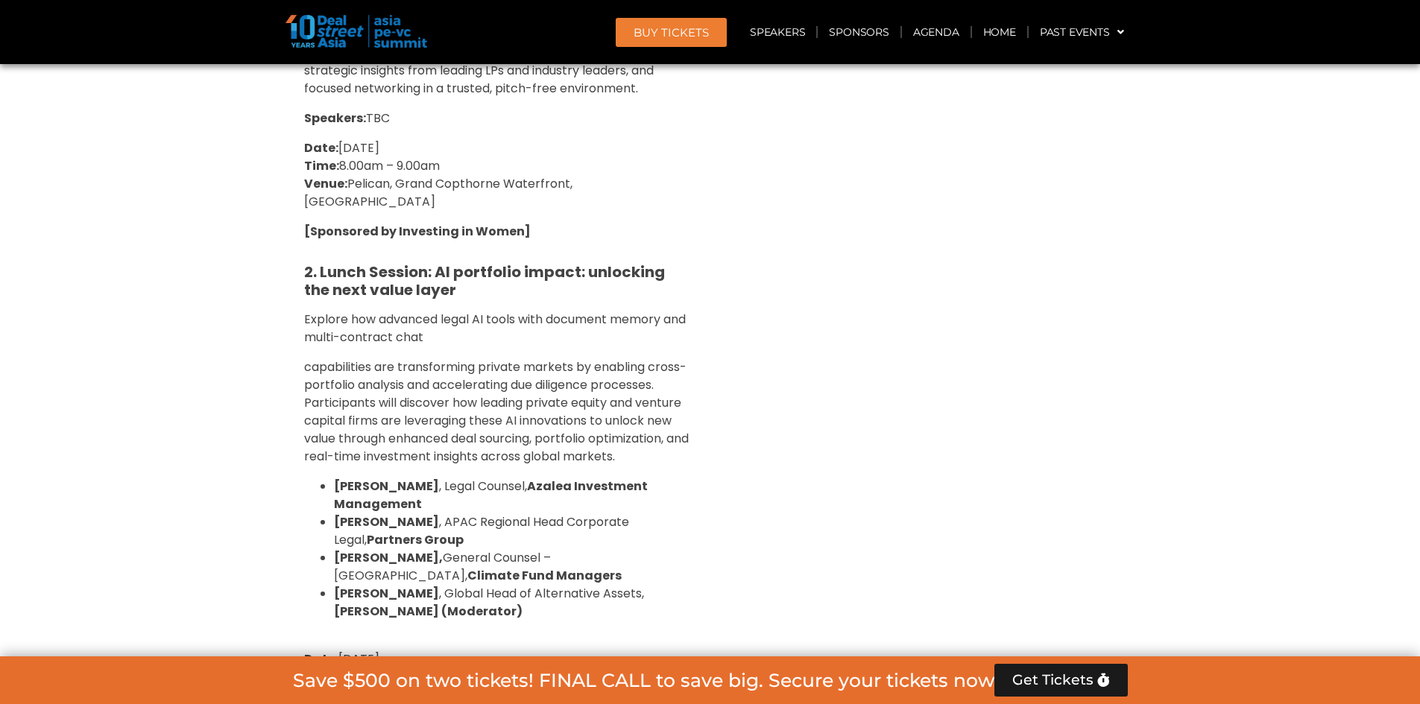
scroll to position [1362, 0]
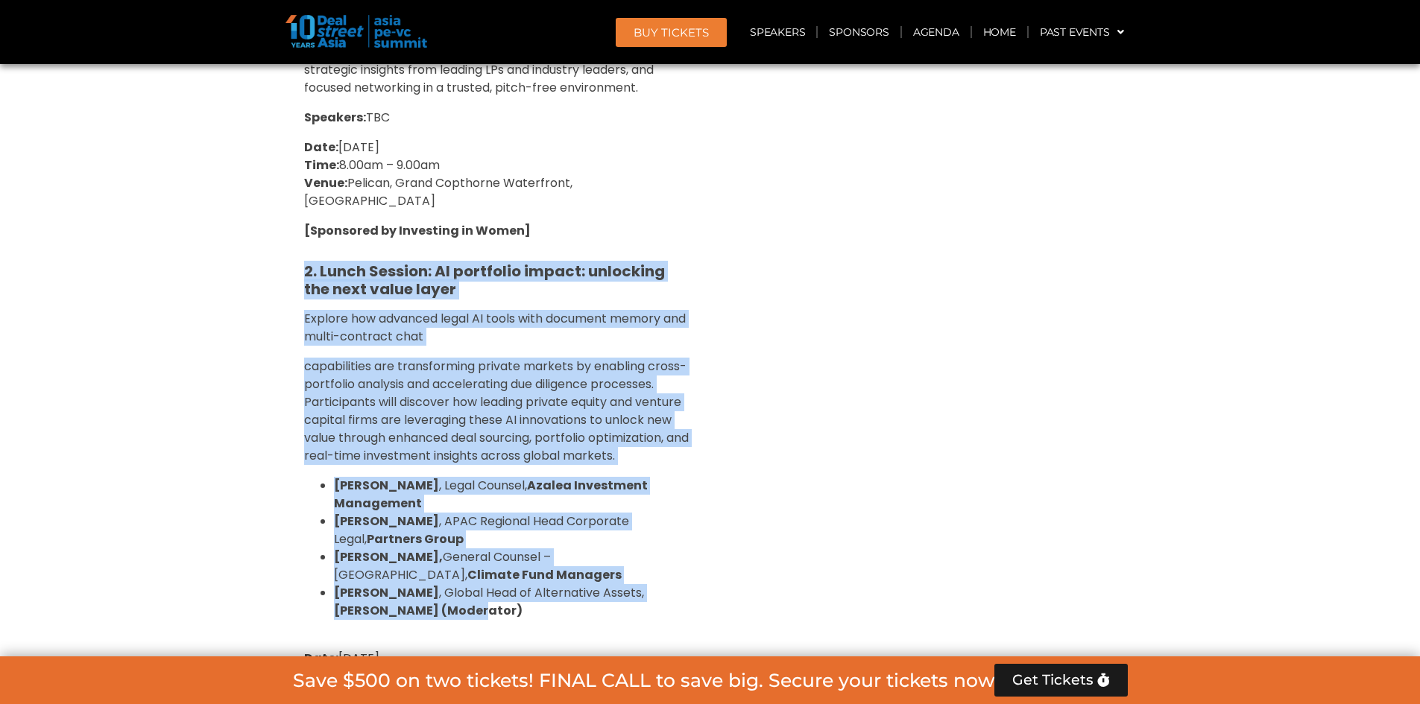
drag, startPoint x: 298, startPoint y: 253, endPoint x: 424, endPoint y: 584, distance: 353.4
click at [424, 569] on div "1. Breakfast Session: Reimagining VC in SEA: Investing in Women-Led and Gender-…" at bounding box center [498, 600] width 410 height 1384
copy div "2. Lunch Session: AI portfolio impact: unlocking the next value layer Explore h…"
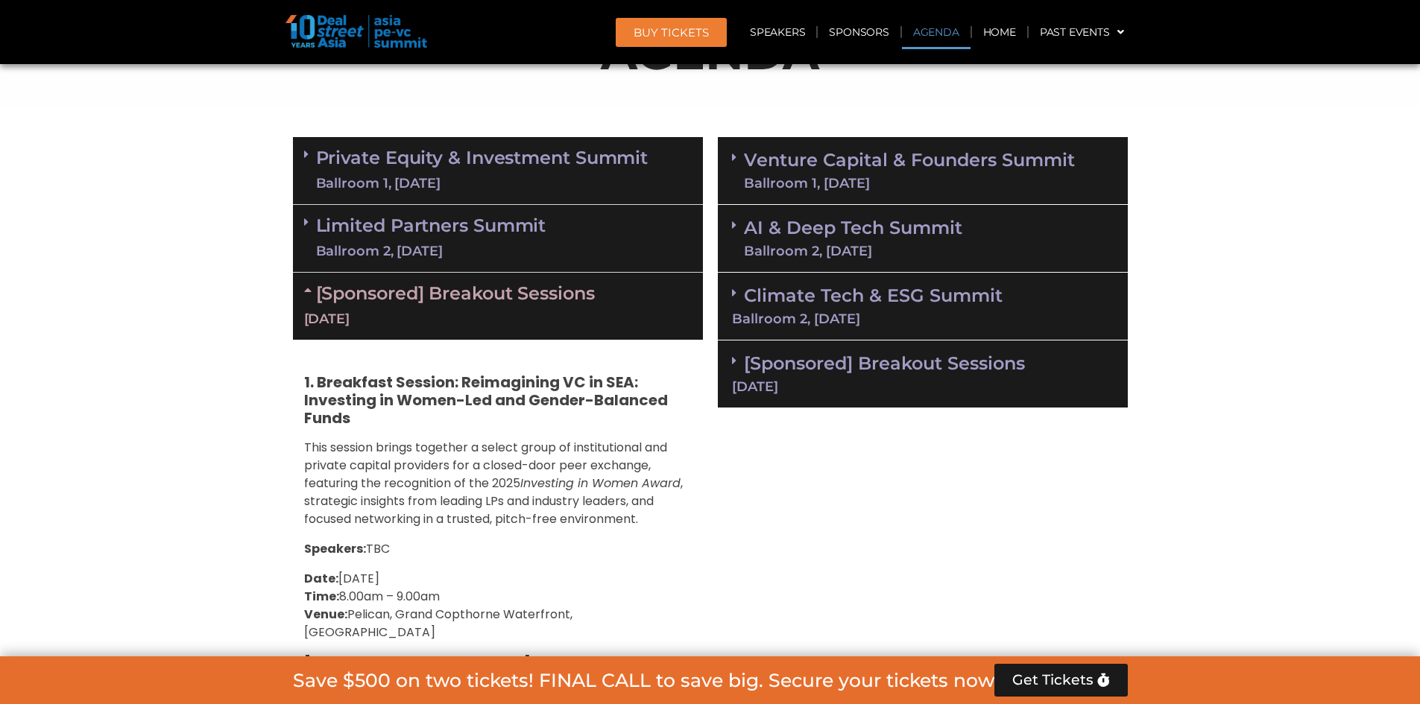
scroll to position [929, 0]
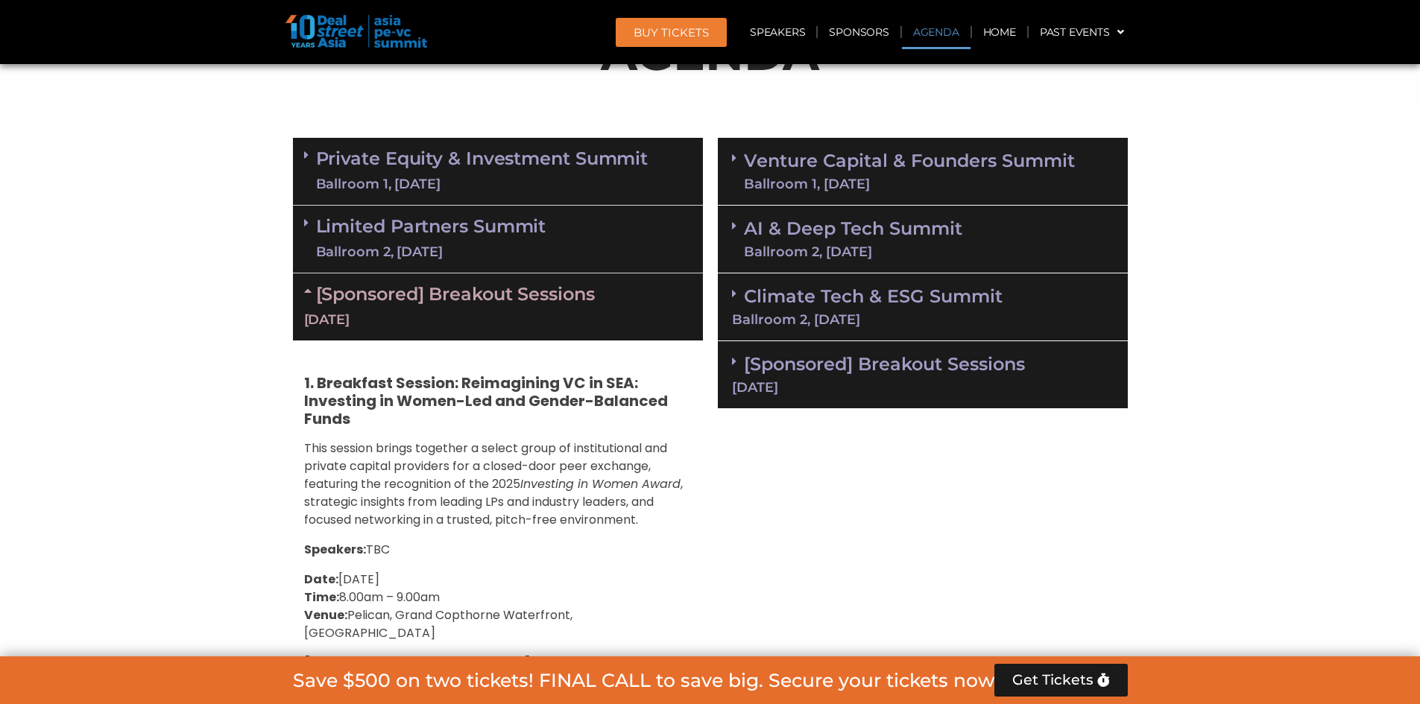
click at [307, 224] on icon at bounding box center [306, 223] width 4 height 12
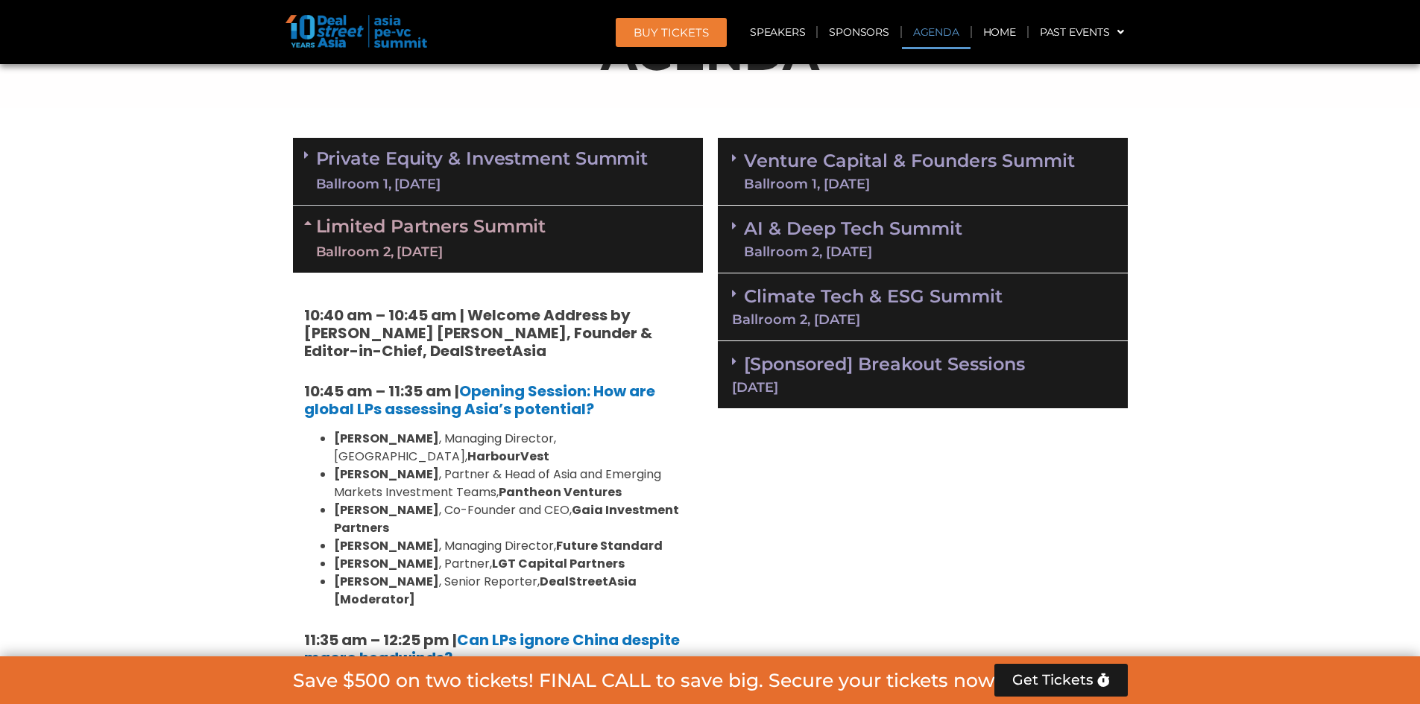
click at [301, 160] on div "Private Equity & Investment Summit Ballroom 1, [DATE]" at bounding box center [498, 172] width 410 height 68
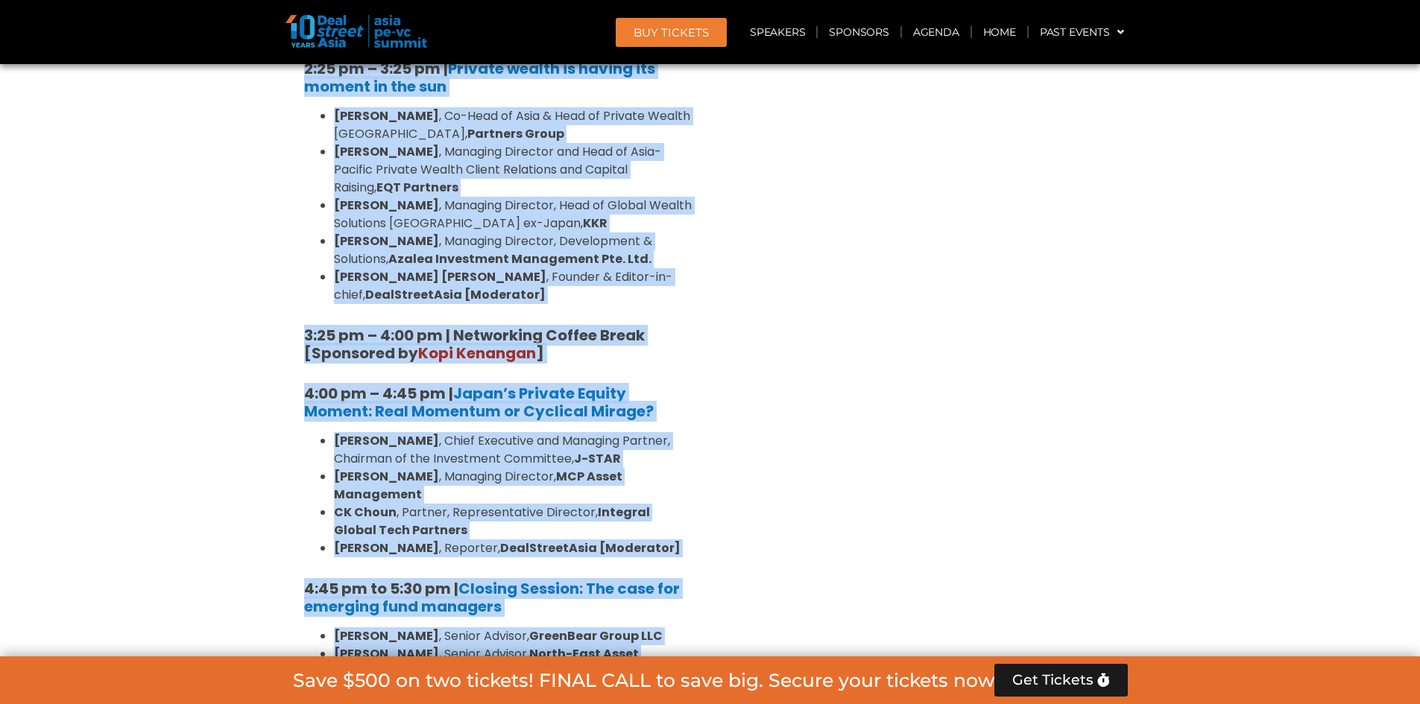
scroll to position [4339, 0]
drag, startPoint x: 304, startPoint y: 170, endPoint x: 657, endPoint y: 532, distance: 505.5
copy div "1:77 lo – 7:89 ip | Dolorsitamet & Consectetu Adipis [Elitseddo ei Temp Incidid…"
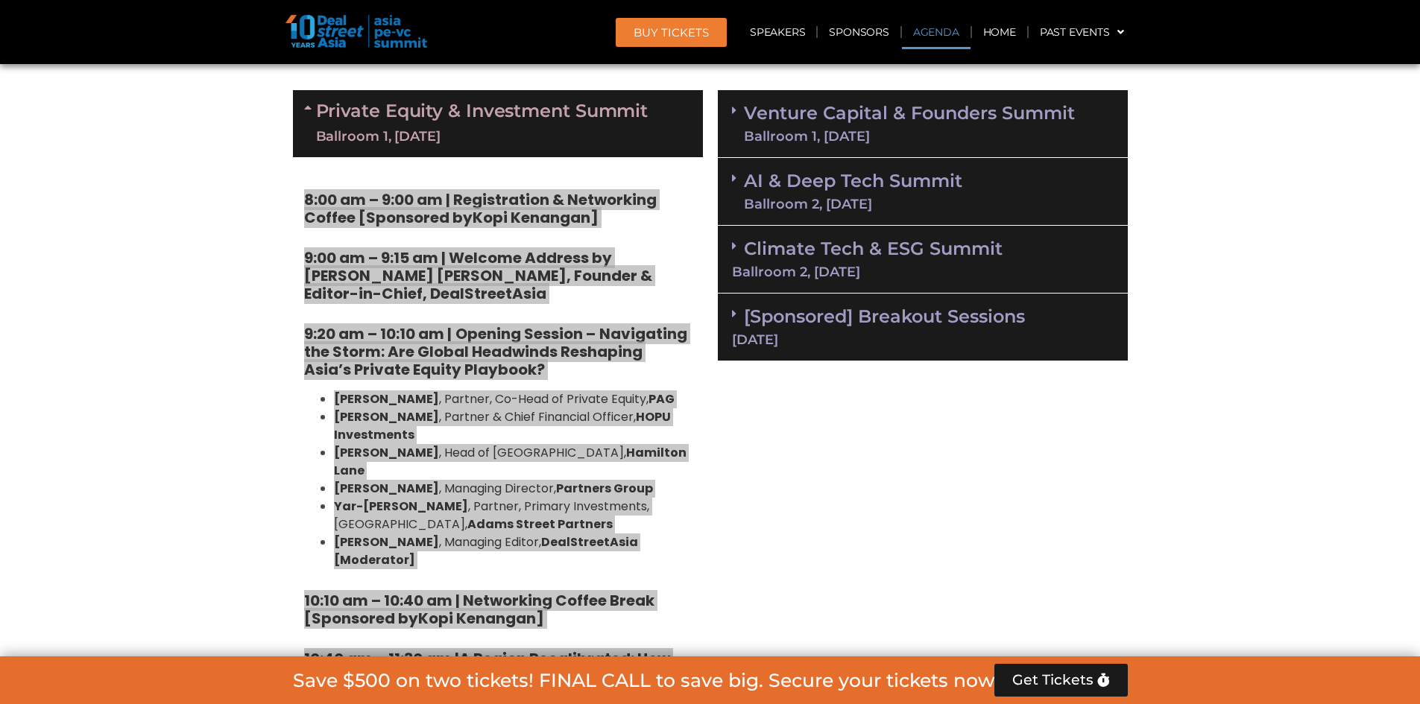
scroll to position [978, 0]
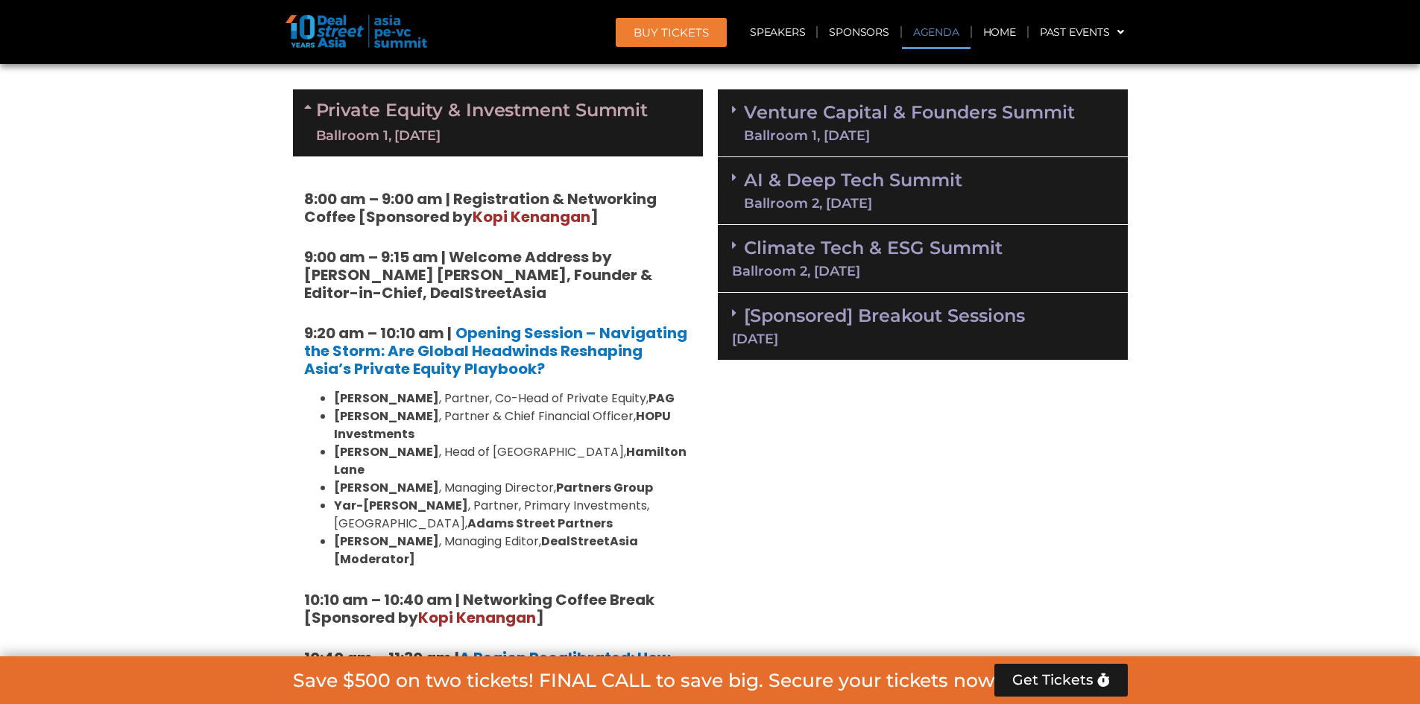
click at [906, 359] on div "[Sponsored] Breakout Sessions [DATE]" at bounding box center [923, 327] width 410 height 68
